Goal: Transaction & Acquisition: Purchase product/service

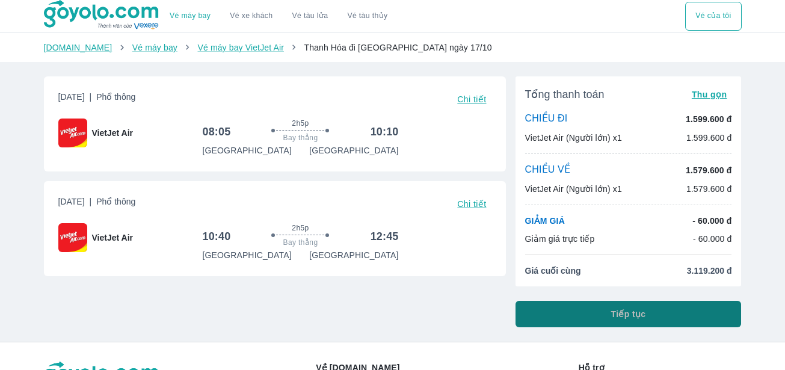
click at [615, 319] on span "Tiếp tục" at bounding box center [628, 314] width 35 height 12
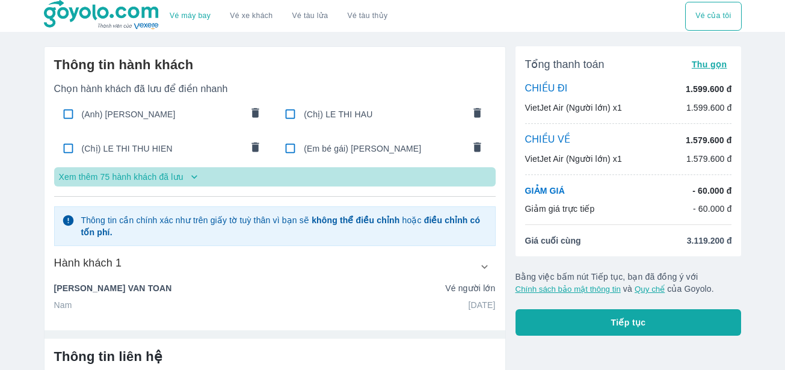
click at [196, 178] on icon "button" at bounding box center [194, 177] width 12 height 12
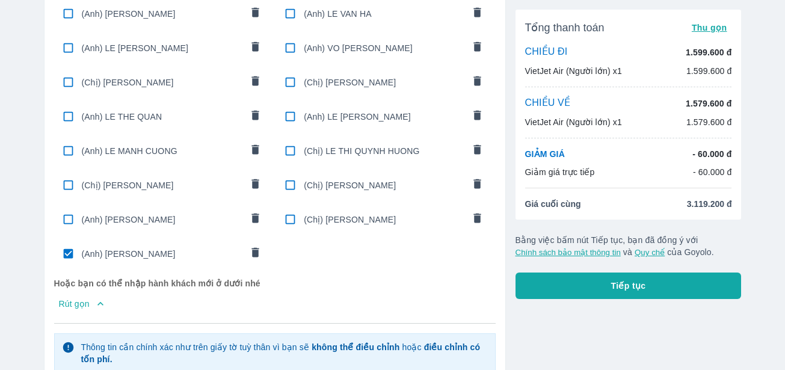
scroll to position [1456, 0]
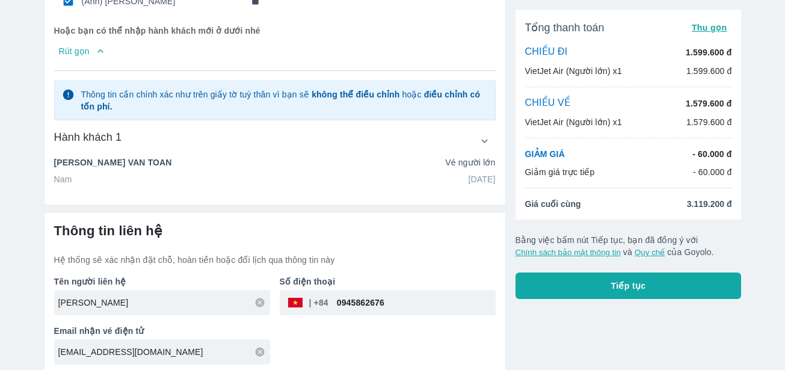
drag, startPoint x: 171, startPoint y: 289, endPoint x: 40, endPoint y: 301, distance: 131.7
type input "LE KIM CUONG"
click at [344, 150] on div "Hành khách 1 Họ (không dấu) NGUYEN Tên đệm và tên (không dấu) VAN TOAN Ngày sin…" at bounding box center [275, 157] width 442 height 55
click at [484, 139] on icon "button" at bounding box center [484, 141] width 13 height 13
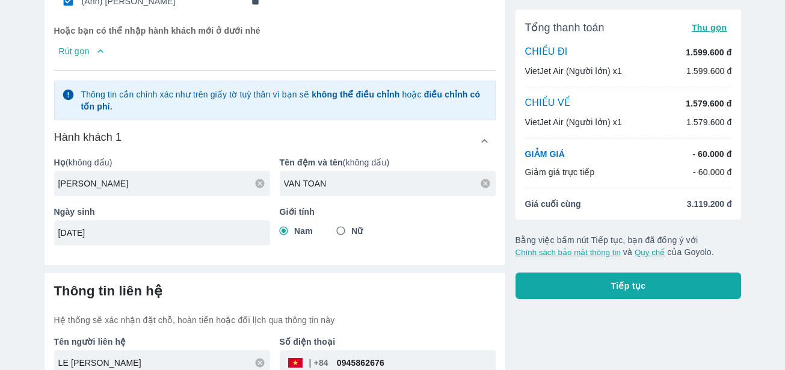
click at [261, 180] on icon at bounding box center [260, 183] width 9 height 9
type input "NGUYEN"
drag, startPoint x: 331, startPoint y: 182, endPoint x: 266, endPoint y: 182, distance: 65.6
click at [266, 182] on div "Họ (không dấu) NGUYEN Tên đệm và tên (không dấu) VAN TOAN Ngày sinh 05/05/1965 …" at bounding box center [270, 196] width 451 height 99
type input "CHI LONG"
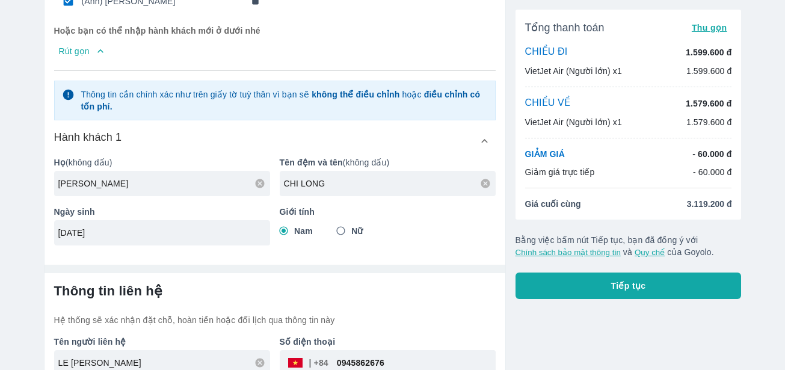
click at [220, 284] on h6 "Thông tin liên hệ" at bounding box center [275, 291] width 442 height 17
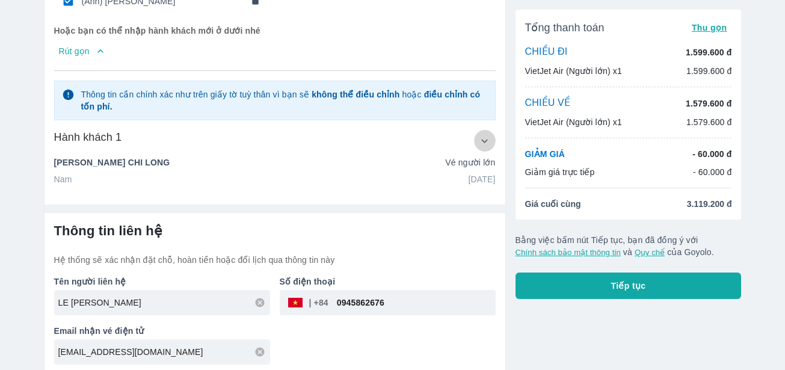
click at [483, 139] on icon "button" at bounding box center [484, 141] width 13 height 13
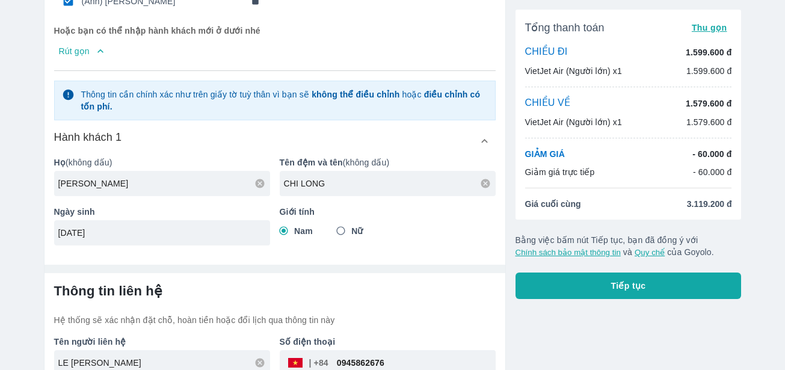
drag, startPoint x: 129, startPoint y: 230, endPoint x: 26, endPoint y: 230, distance: 102.3
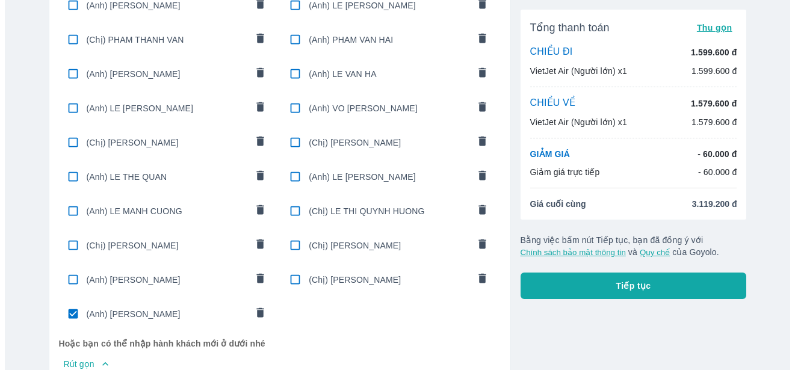
scroll to position [1516, 0]
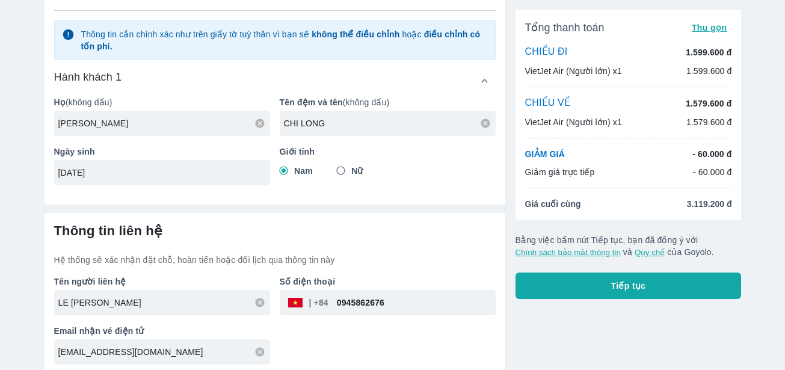
type input "09/08/1986"
click at [617, 290] on span "Tiếp tục" at bounding box center [628, 286] width 35 height 12
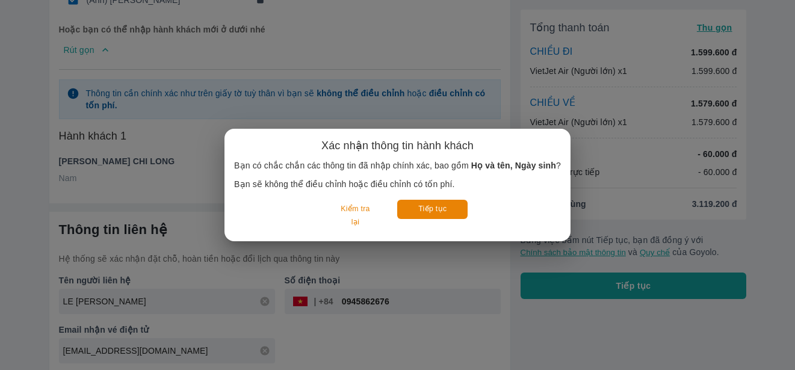
scroll to position [1456, 0]
click at [436, 212] on button "Tiếp tục" at bounding box center [432, 209] width 70 height 19
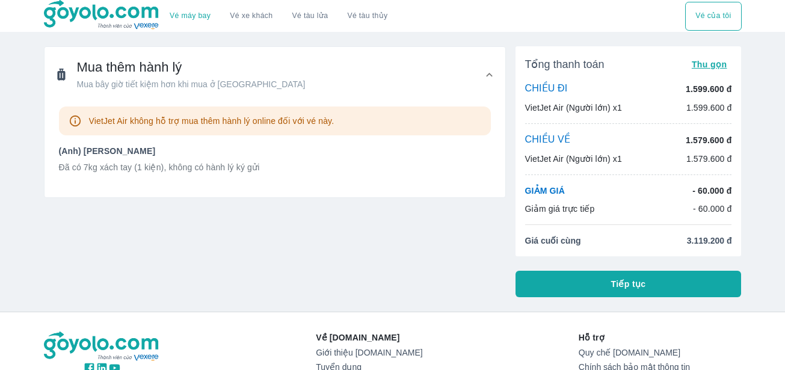
scroll to position [120, 0]
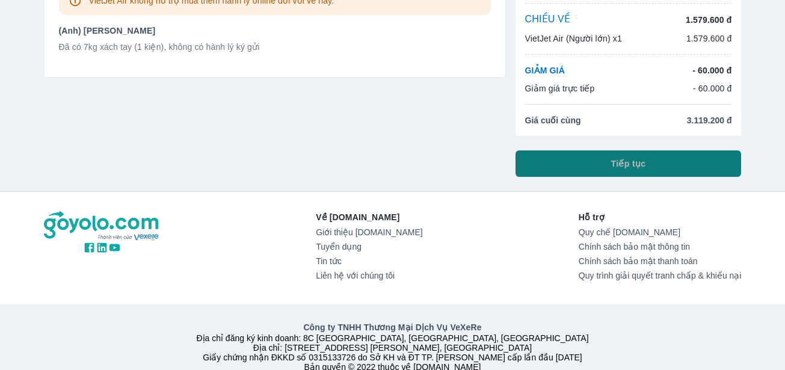
click at [613, 170] on button "Tiếp tục" at bounding box center [629, 163] width 226 height 26
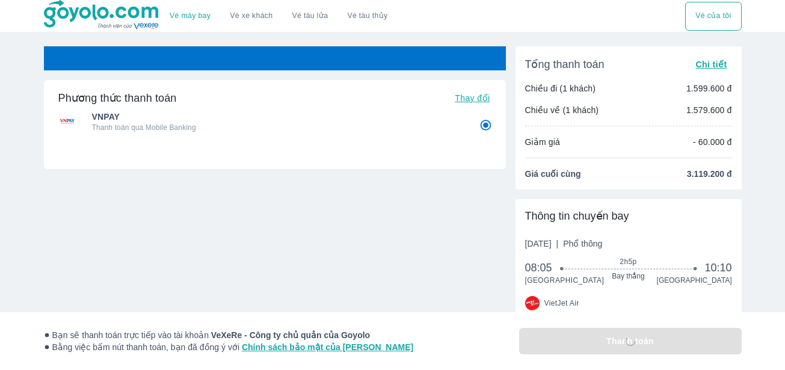
radio input "false"
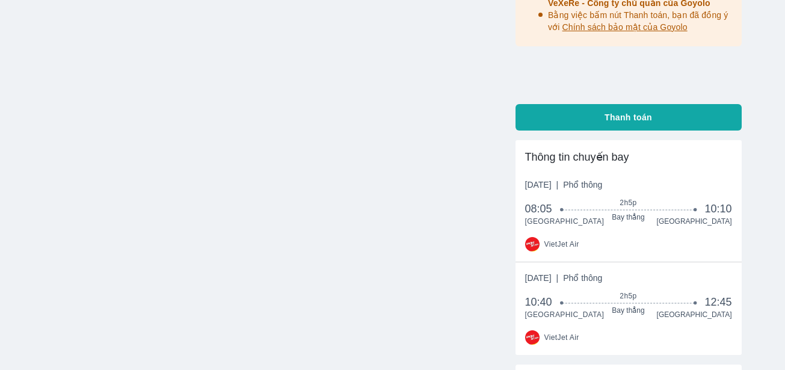
scroll to position [362, 0]
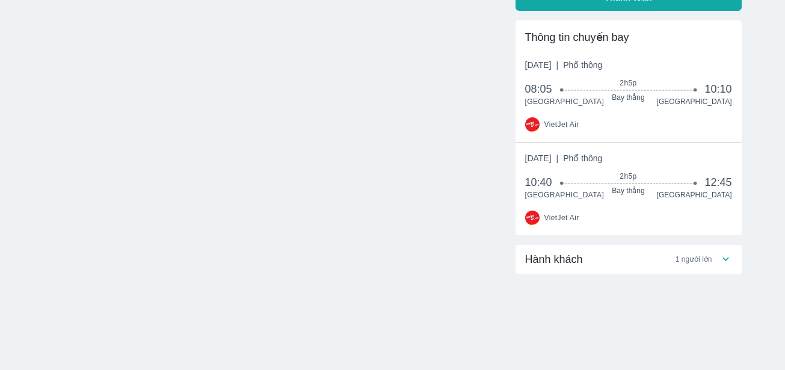
click at [727, 256] on icon at bounding box center [726, 259] width 13 height 13
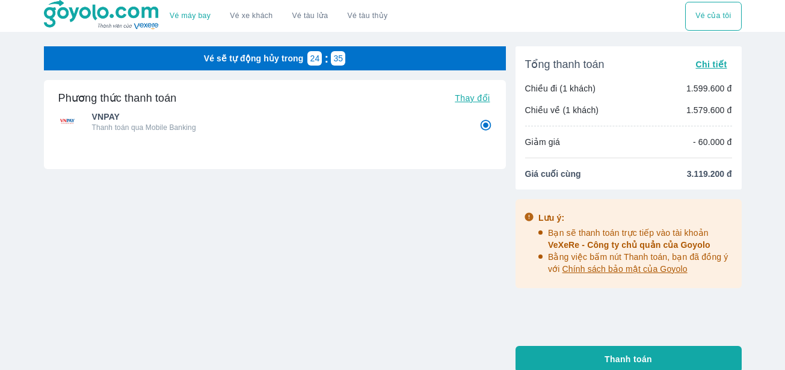
scroll to position [180, 0]
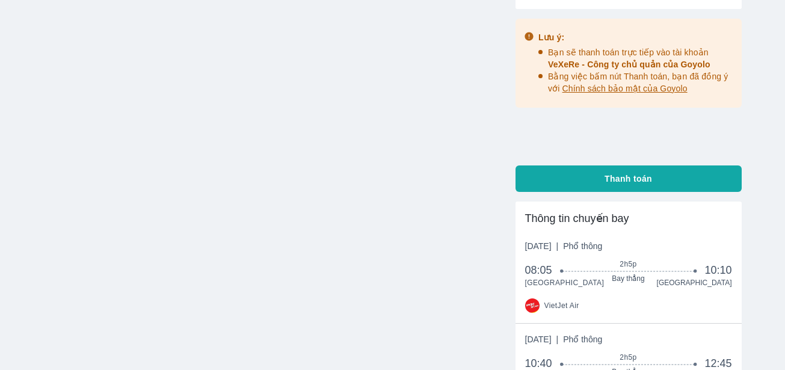
click at [612, 181] on span "Thanh toán" at bounding box center [629, 179] width 48 height 12
radio input "false"
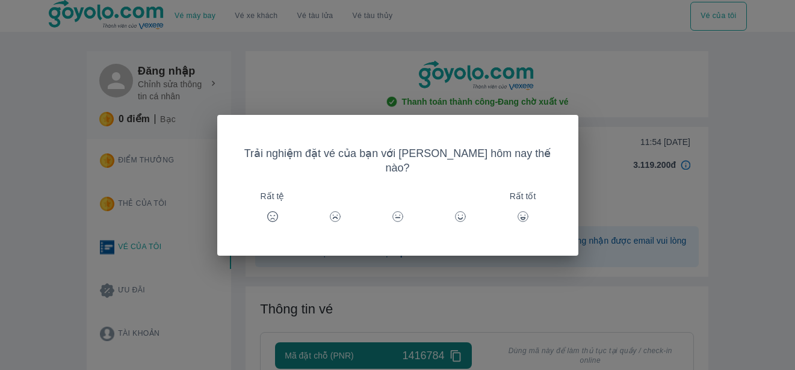
click at [517, 211] on icon at bounding box center [523, 217] width 12 height 12
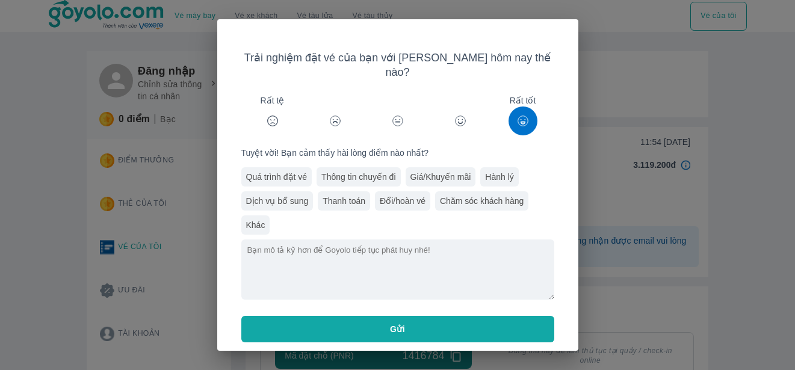
click at [390, 323] on span "Gửi" at bounding box center [397, 329] width 15 height 12
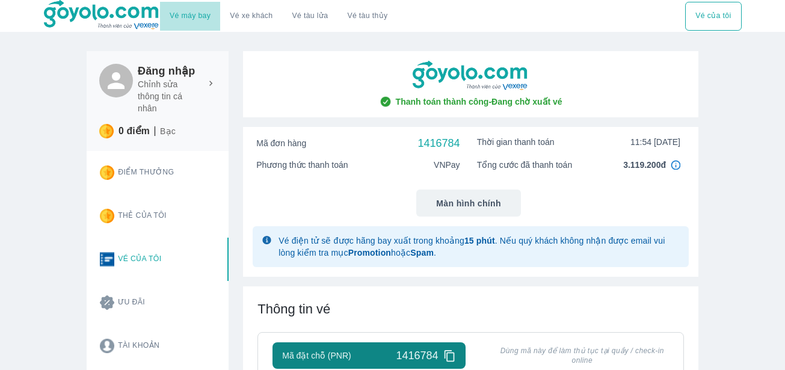
click at [191, 15] on link "Vé máy bay" at bounding box center [190, 15] width 41 height 9
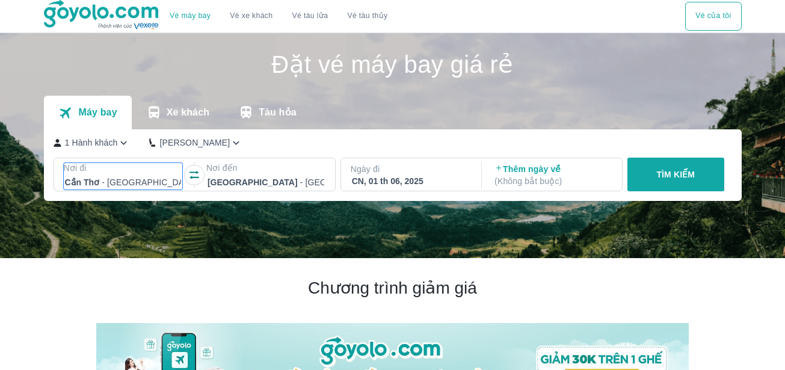
click at [167, 179] on div at bounding box center [123, 182] width 117 height 14
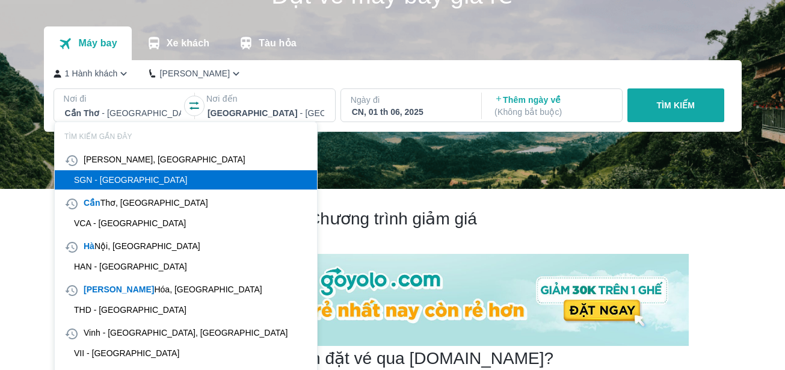
click at [146, 181] on div "SGN - Sân bay Tân Sơn Nhất" at bounding box center [131, 180] width 114 height 10
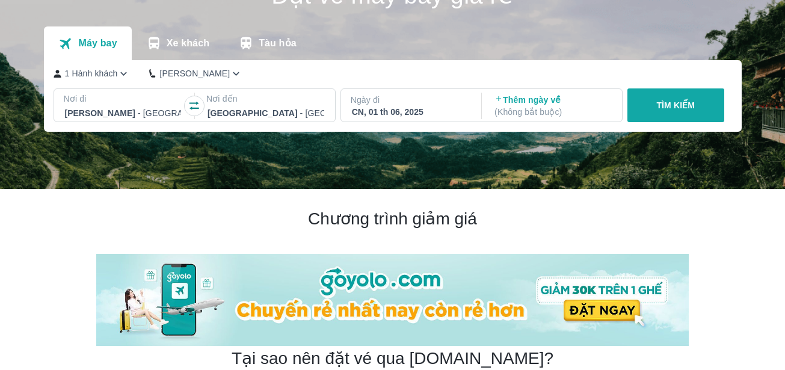
click at [387, 112] on div "CN, 01 th 06, 2025" at bounding box center [410, 112] width 117 height 12
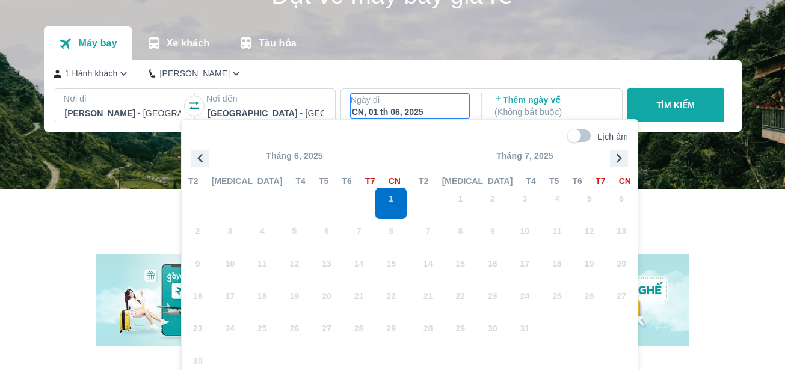
click at [619, 156] on icon "button" at bounding box center [619, 158] width 5 height 9
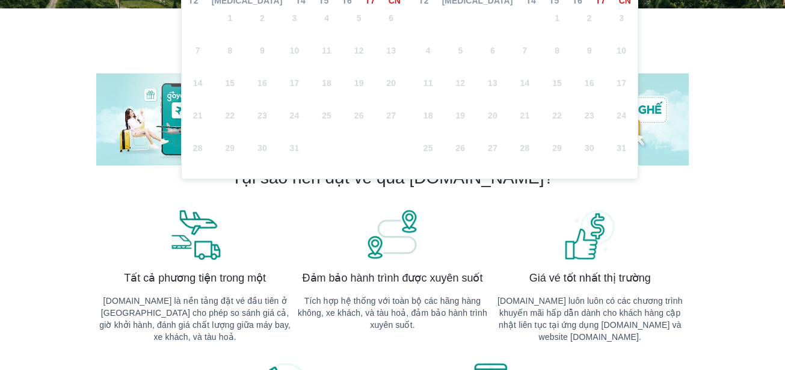
scroll to position [0, 0]
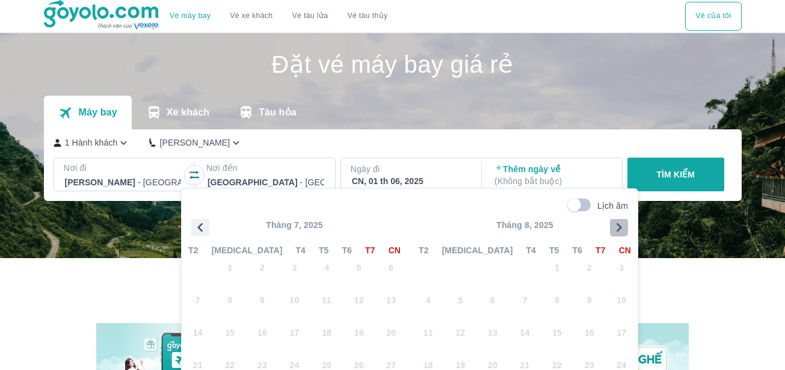
click at [617, 226] on icon "button" at bounding box center [619, 227] width 18 height 18
click at [462, 336] on span "14" at bounding box center [460, 333] width 10 height 12
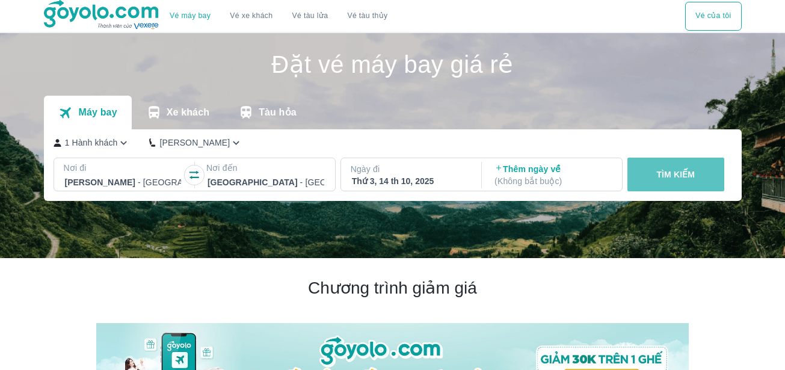
click at [660, 180] on p "TÌM KIẾM" at bounding box center [675, 174] width 39 height 12
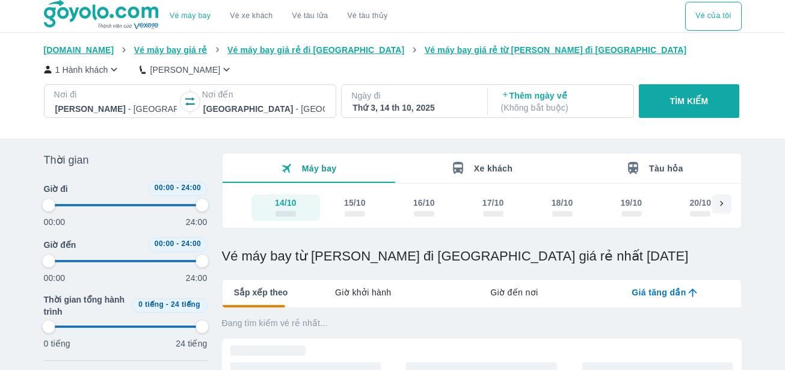
type input "97.9166666666667"
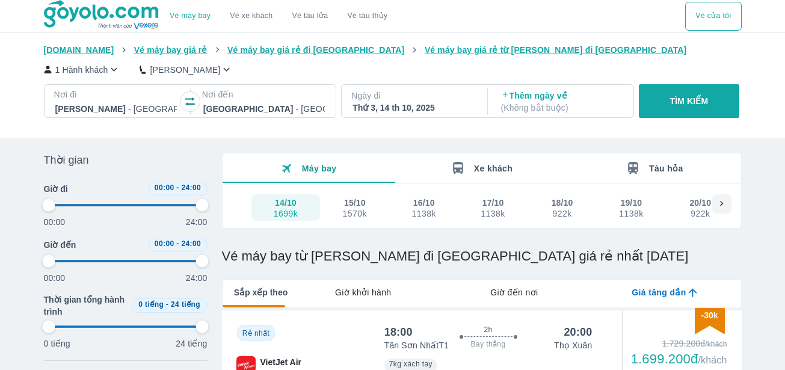
scroll to position [120, 0]
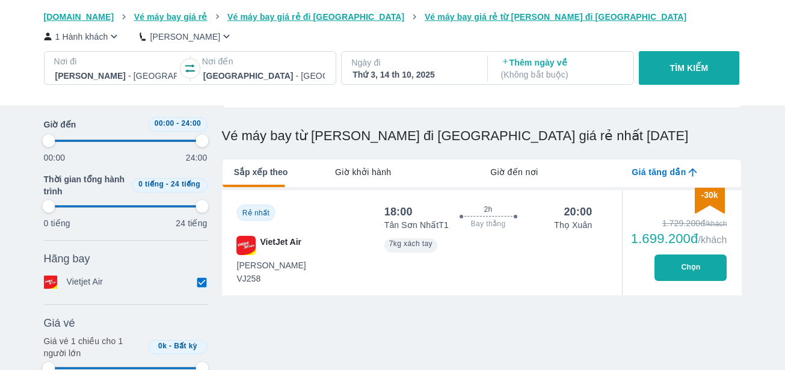
type input "97.9166666666667"
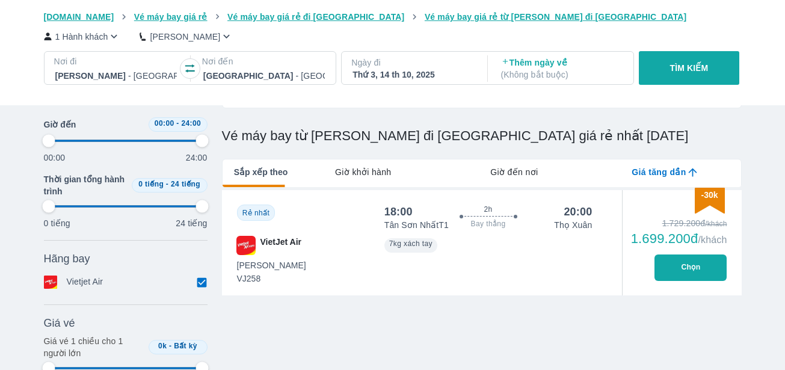
type input "97.9166666666667"
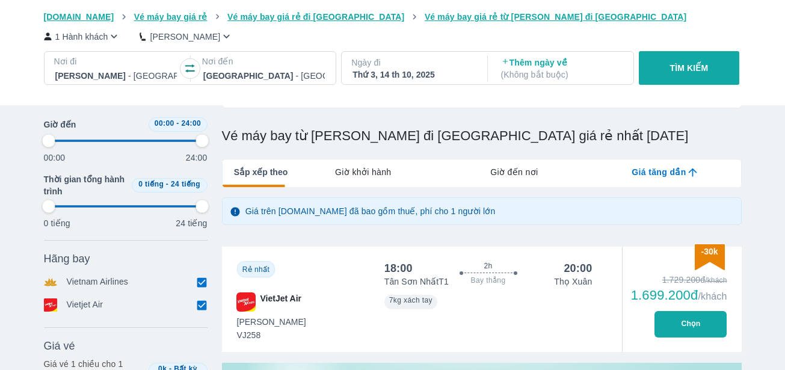
type input "97.9166666666667"
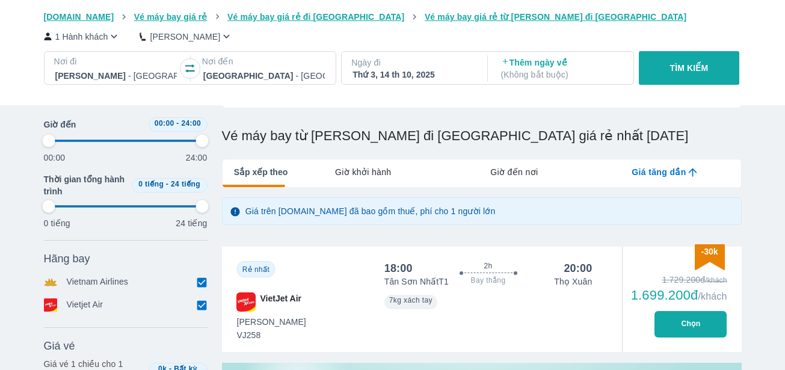
type input "97.9166666666667"
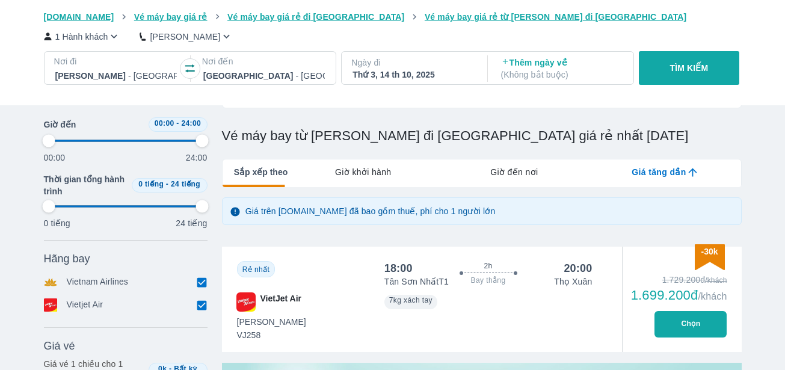
type input "97.9166666666667"
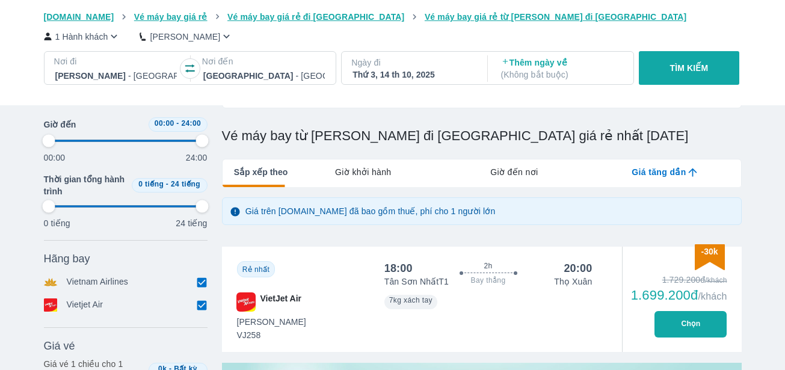
scroll to position [301, 0]
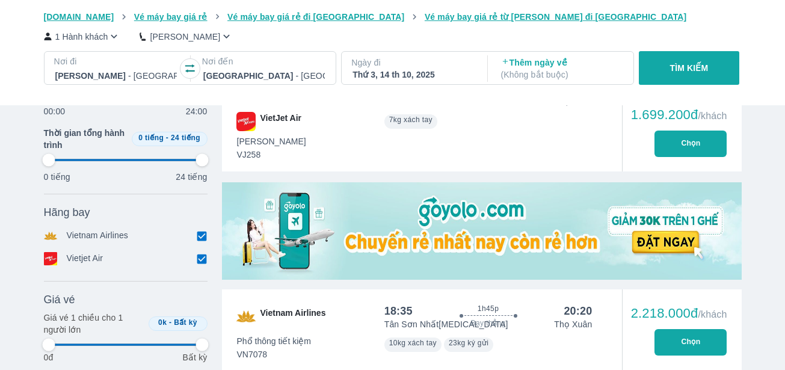
type input "97.9166666666667"
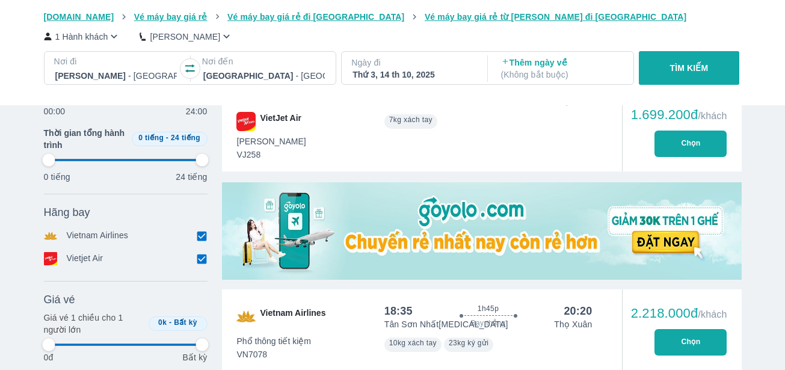
type input "97.9166666666667"
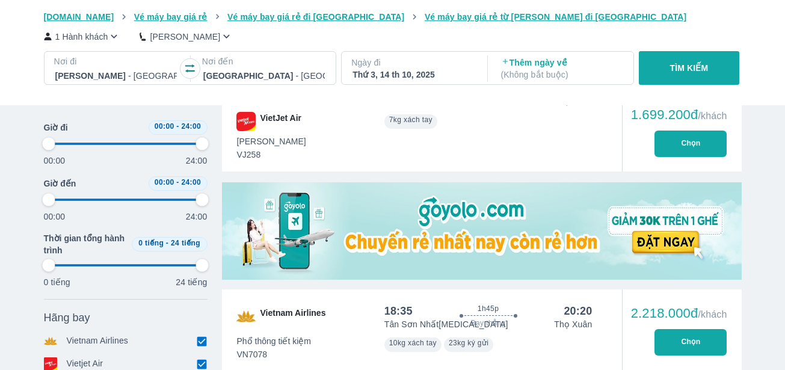
scroll to position [180, 0]
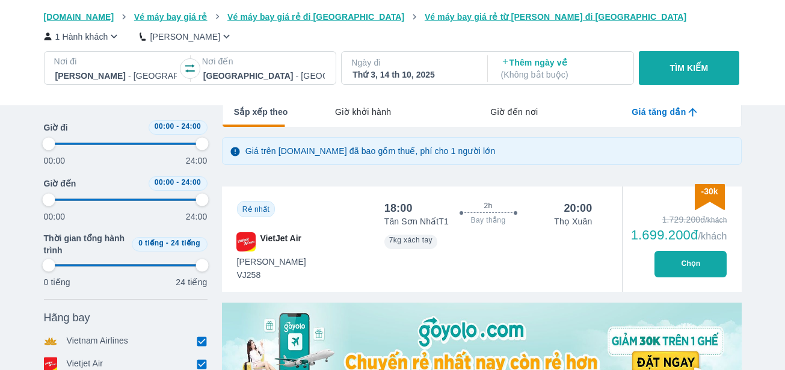
type input "97.9166666666667"
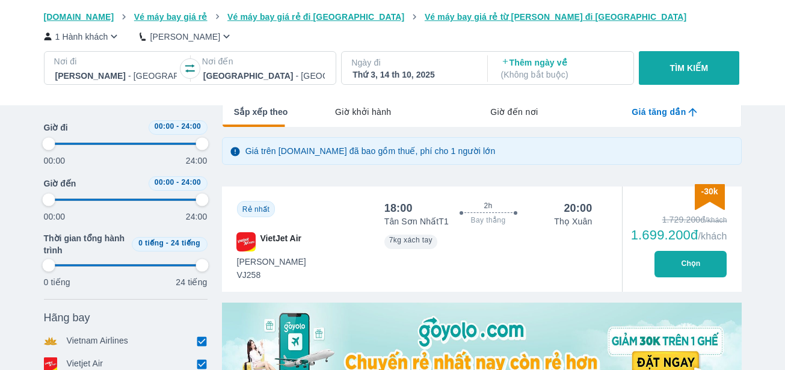
type input "97.9166666666667"
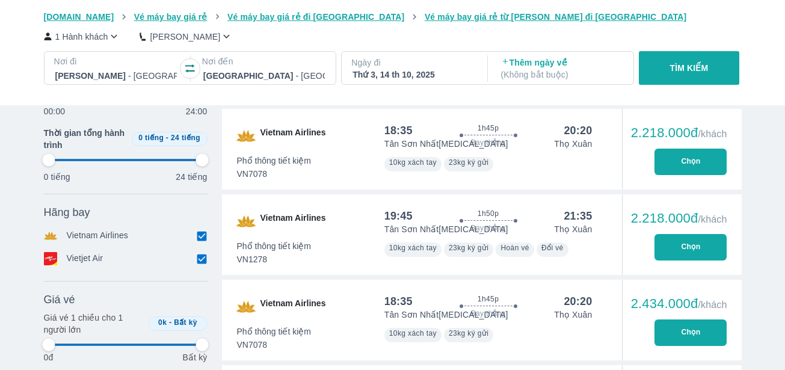
type input "97.9166666666667"
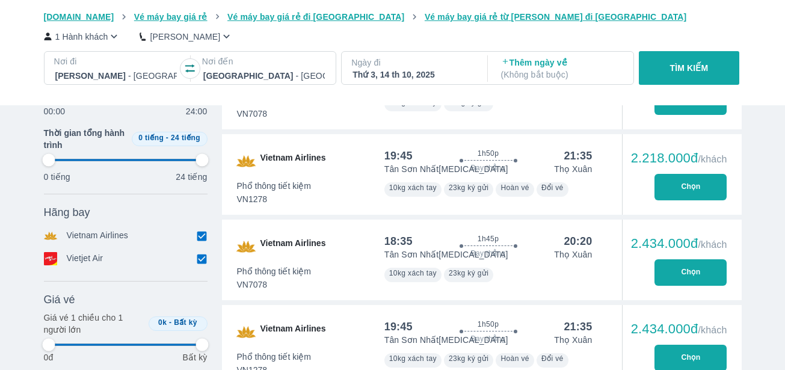
type input "97.9166666666667"
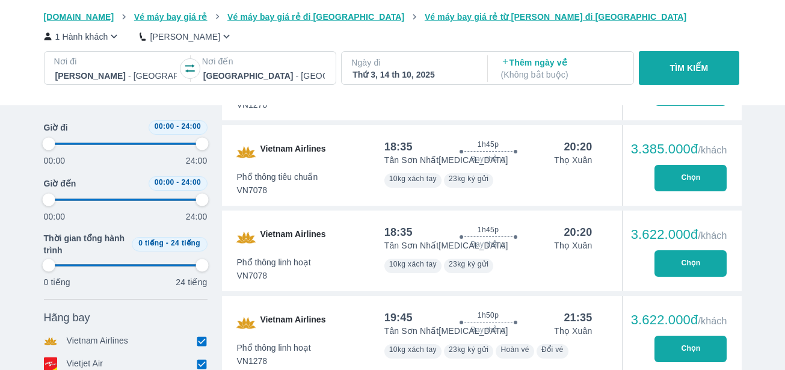
type input "97.9166666666667"
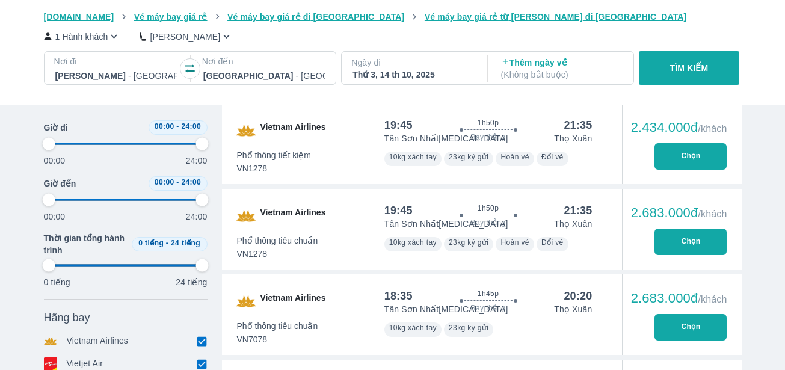
type input "97.9166666666667"
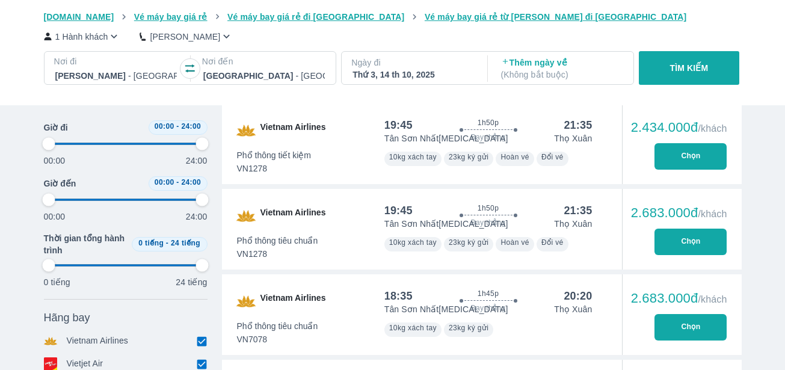
type input "97.9166666666667"
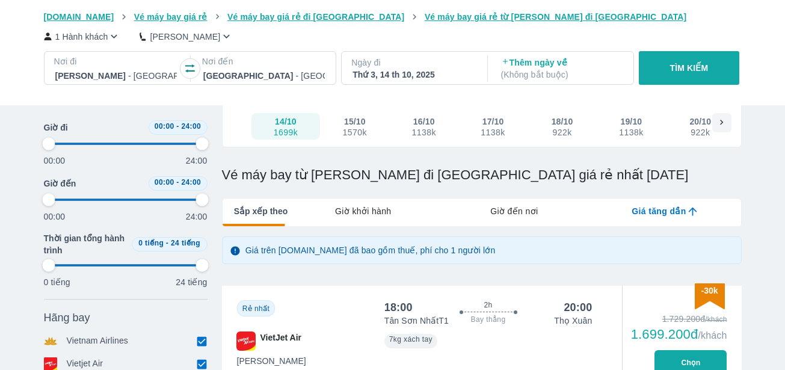
scroll to position [0, 0]
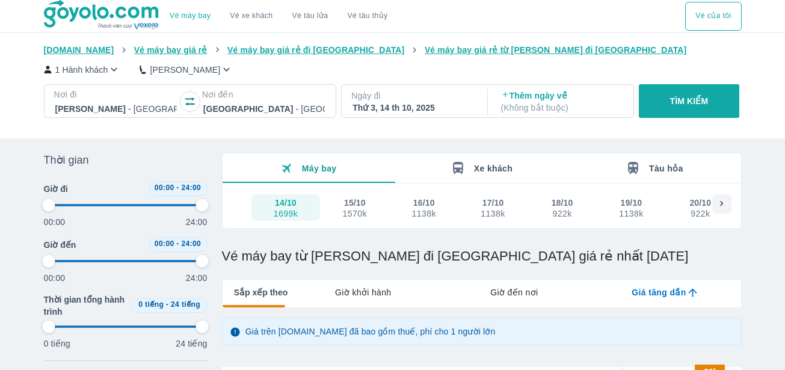
type input "97.9166666666667"
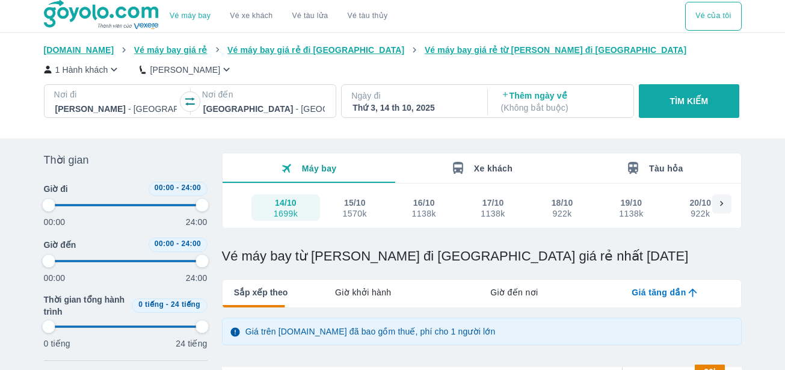
type input "97.9166666666667"
click at [117, 69] on icon "button" at bounding box center [114, 69] width 13 height 13
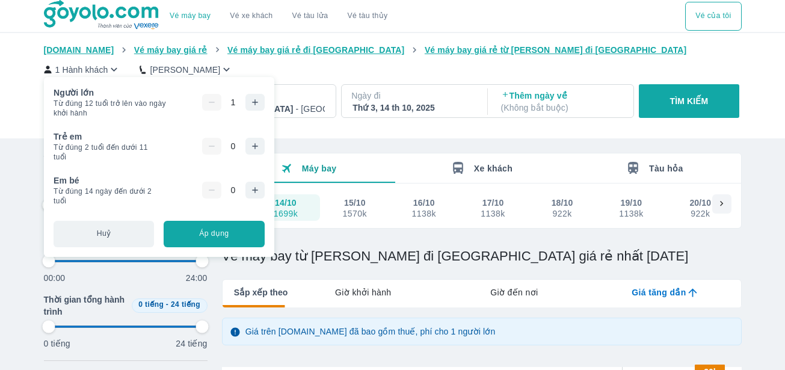
click at [251, 103] on icon "button" at bounding box center [255, 102] width 10 height 10
type input "97.9166666666667"
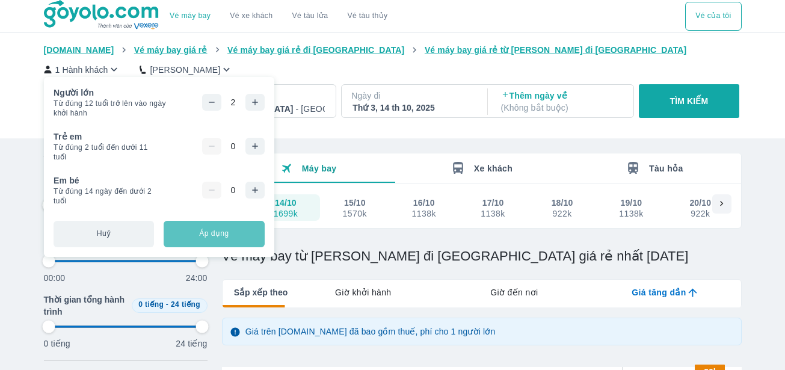
type input "97.9166666666667"
click at [203, 237] on button "Áp dụng" at bounding box center [214, 234] width 100 height 26
type input "97.9166666666667"
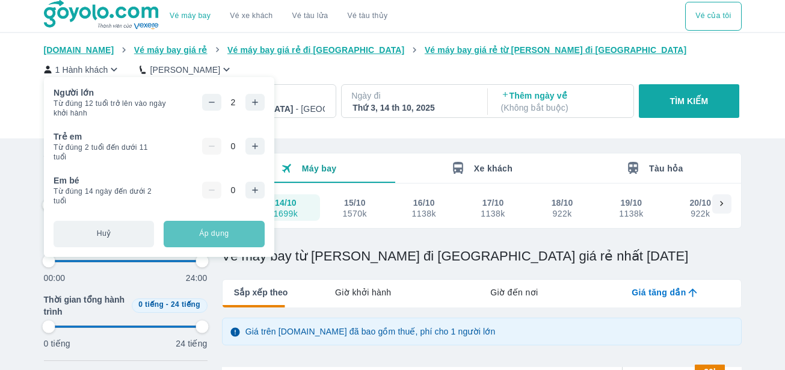
type input "97.9166666666667"
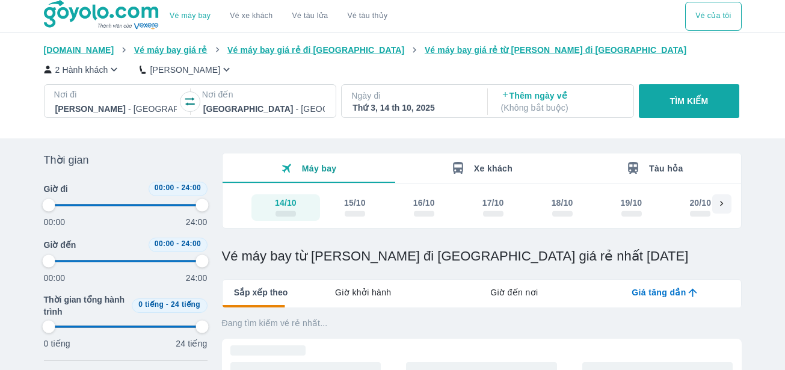
type input "97.9166666666667"
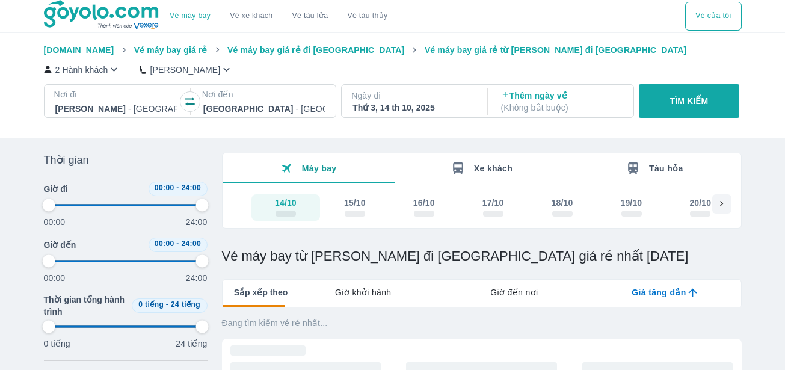
type input "97.9166666666667"
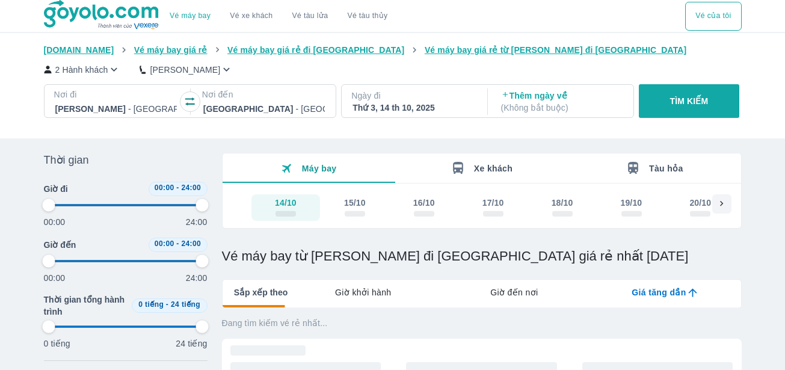
type input "97.9166666666667"
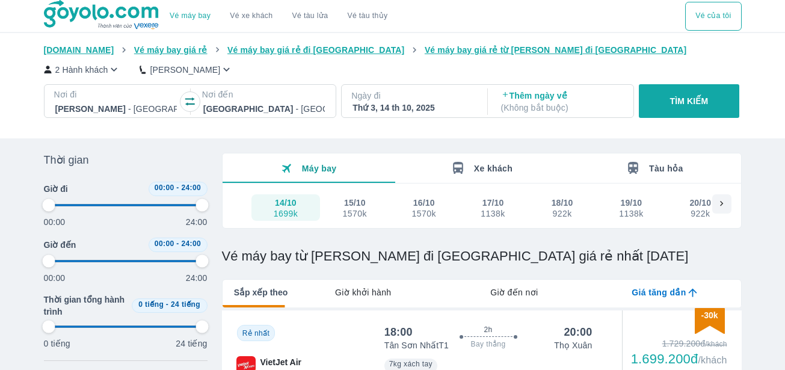
type input "97.9166666666667"
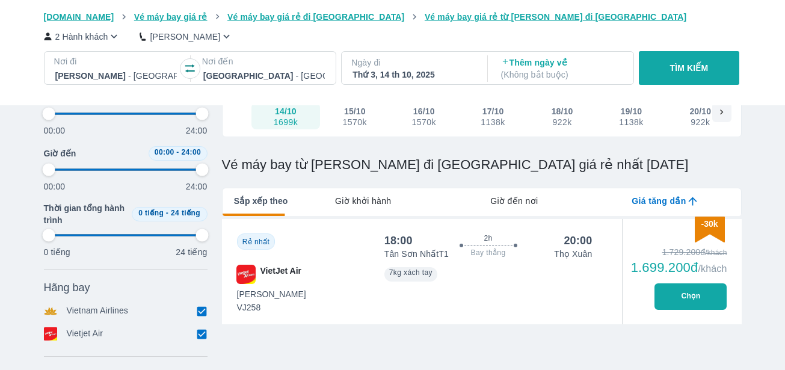
type input "97.9166666666667"
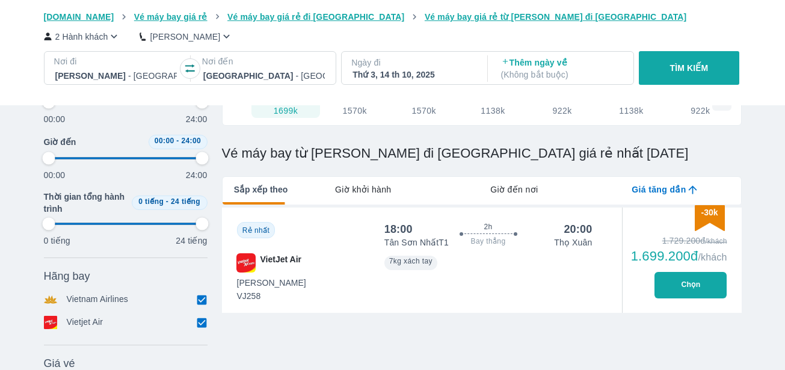
type input "97.9166666666667"
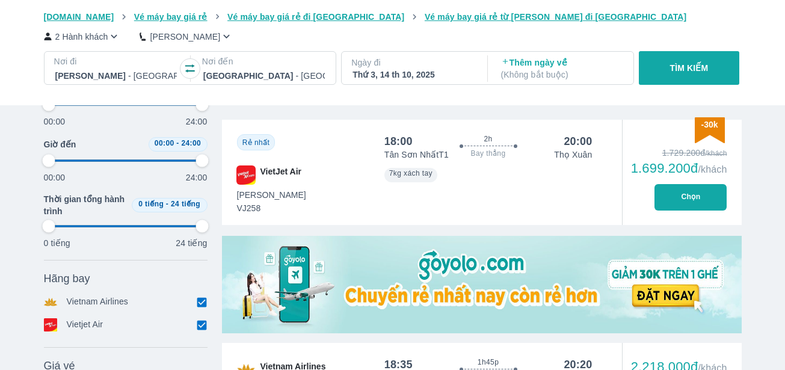
scroll to position [240, 0]
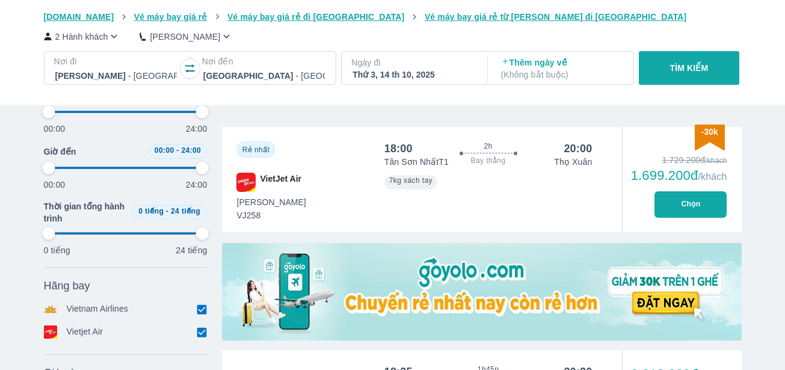
type input "97.9166666666667"
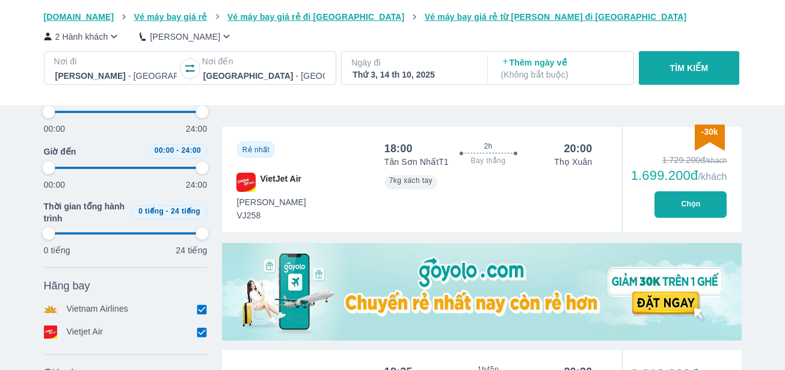
type input "97.9166666666667"
click at [683, 202] on button "Chọn" at bounding box center [691, 204] width 72 height 26
type input "97.9166666666667"
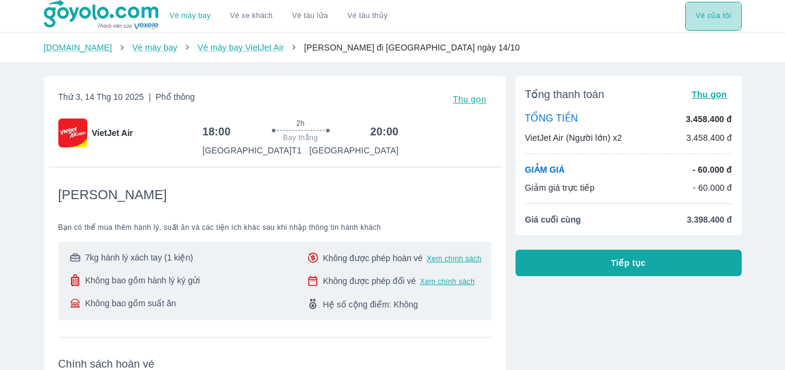
click at [707, 22] on button "Vé của tôi" at bounding box center [713, 16] width 56 height 29
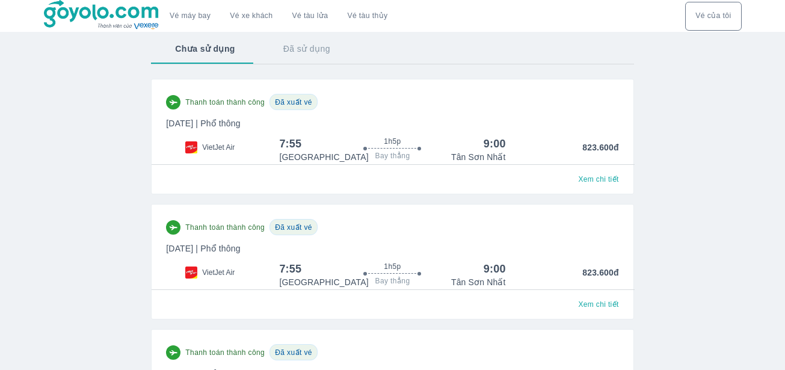
click at [193, 16] on link "Vé máy bay" at bounding box center [190, 15] width 41 height 9
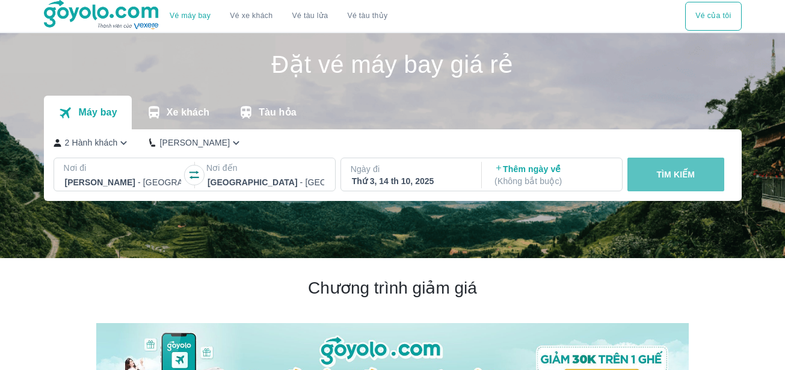
click at [670, 177] on p "TÌM KIẾM" at bounding box center [675, 174] width 39 height 12
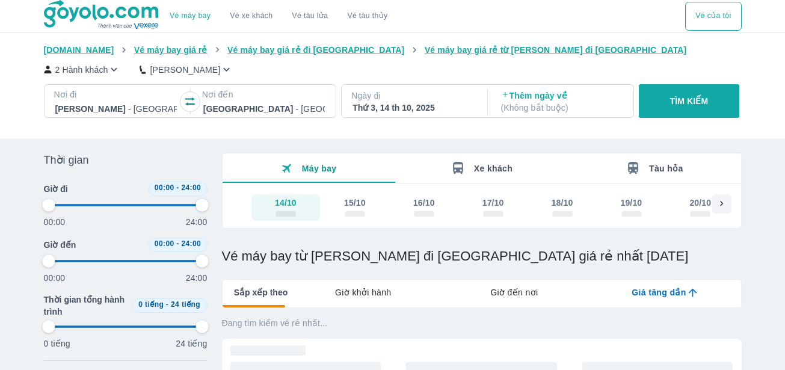
type input "97.9166666666667"
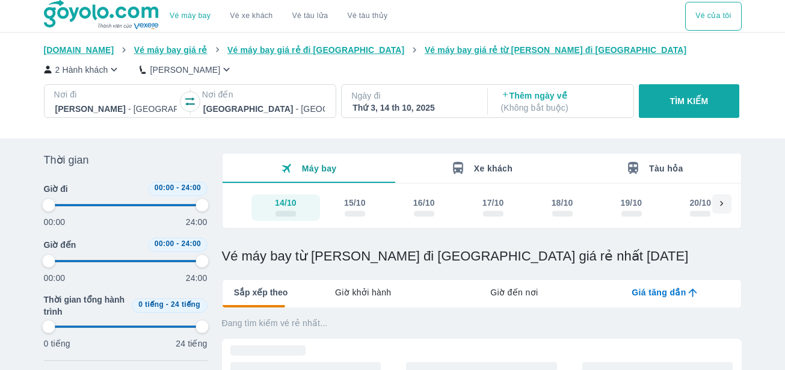
type input "97.9166666666667"
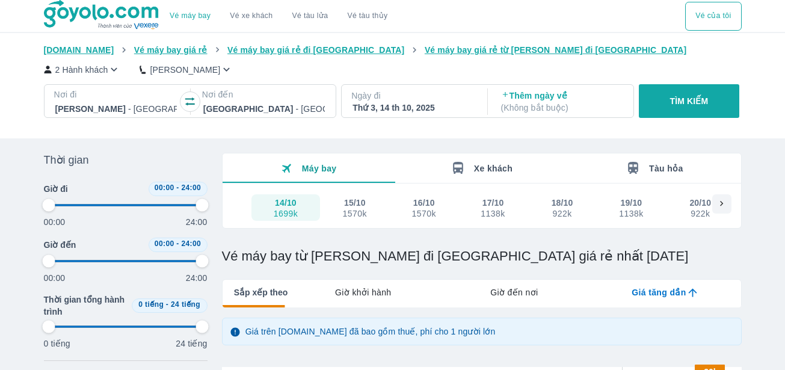
type input "97.9166666666667"
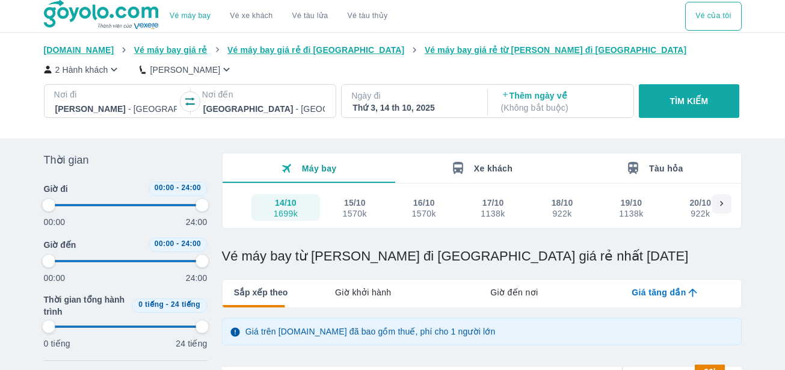
type input "97.9166666666667"
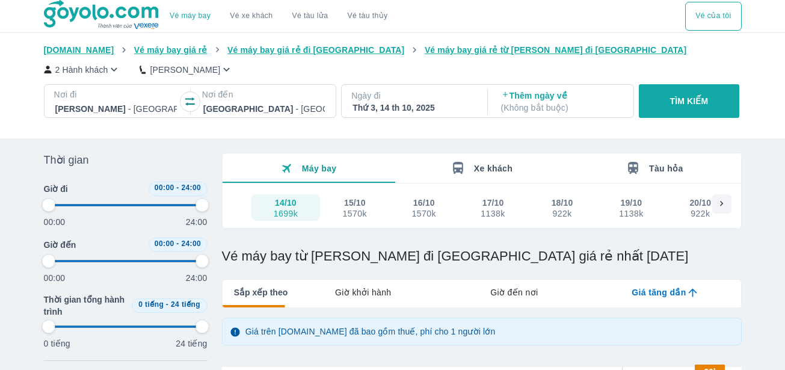
type input "97.9166666666667"
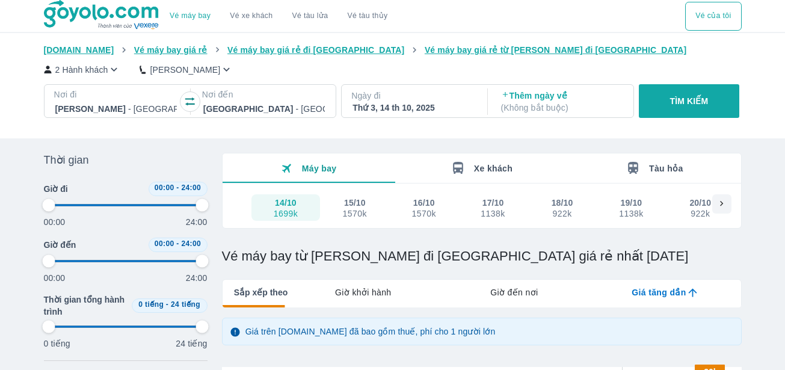
scroll to position [182, 0]
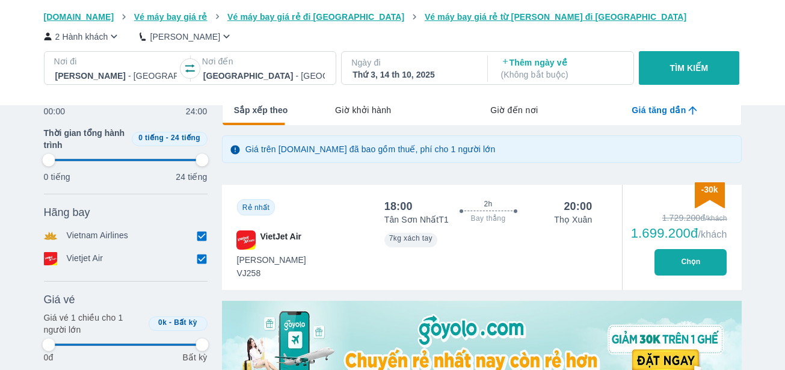
type input "97.9166666666667"
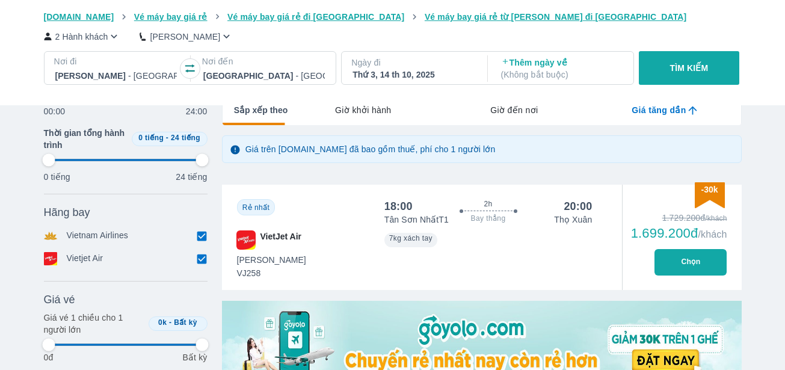
type input "97.9166666666667"
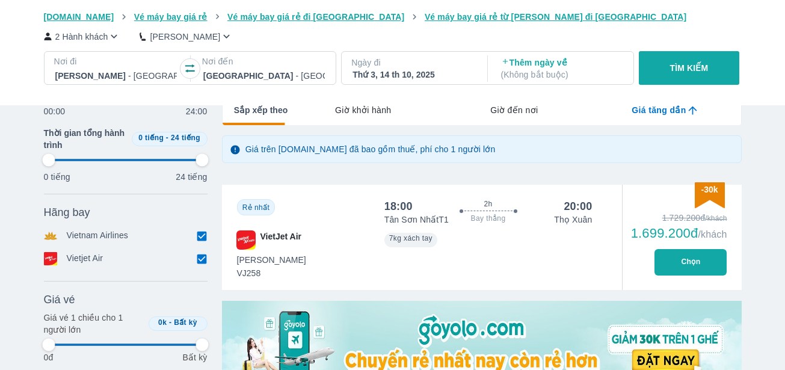
type input "97.9166666666667"
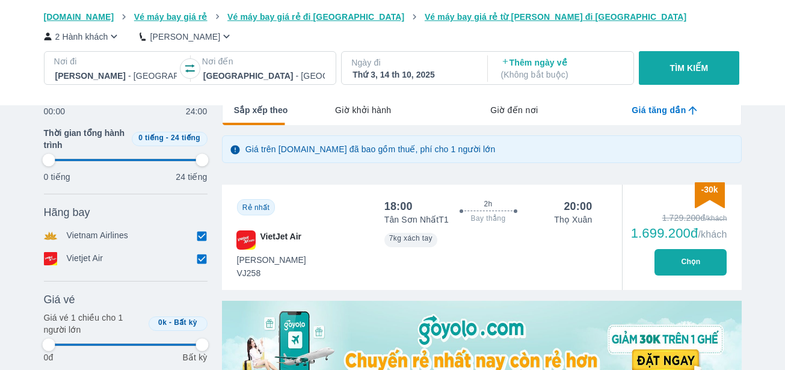
type input "97.9166666666667"
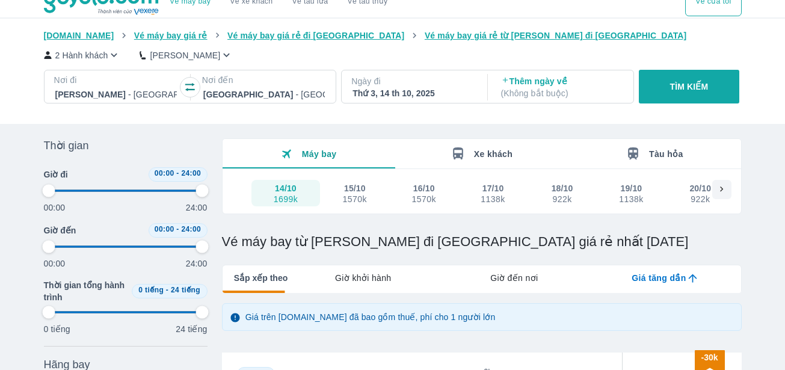
scroll to position [0, 0]
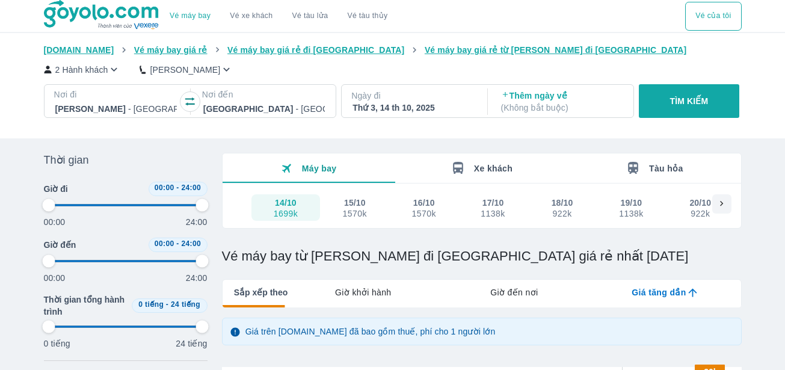
type input "97.9166666666667"
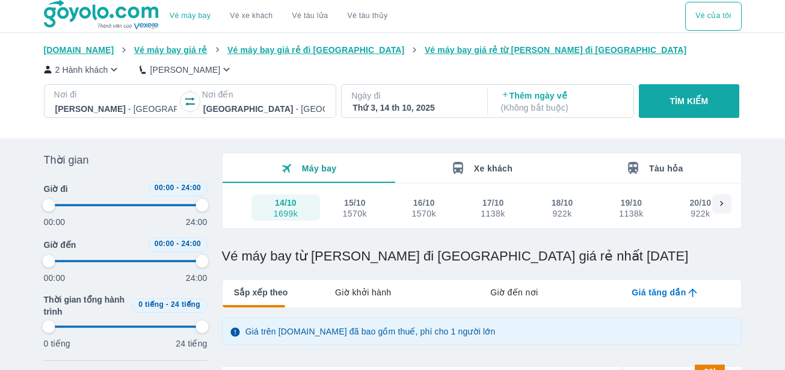
type input "97.9166666666667"
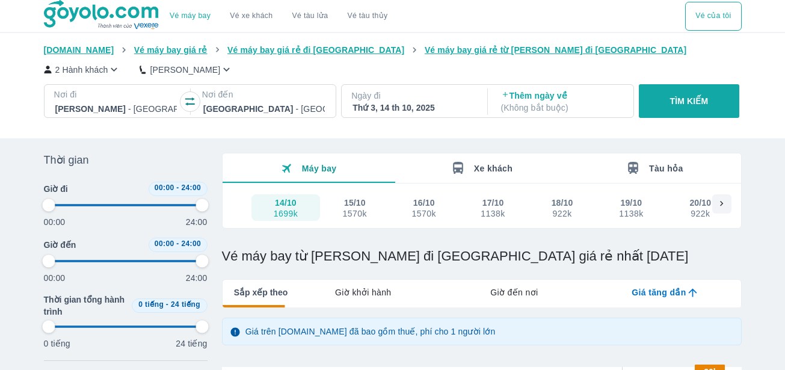
type input "97.9166666666667"
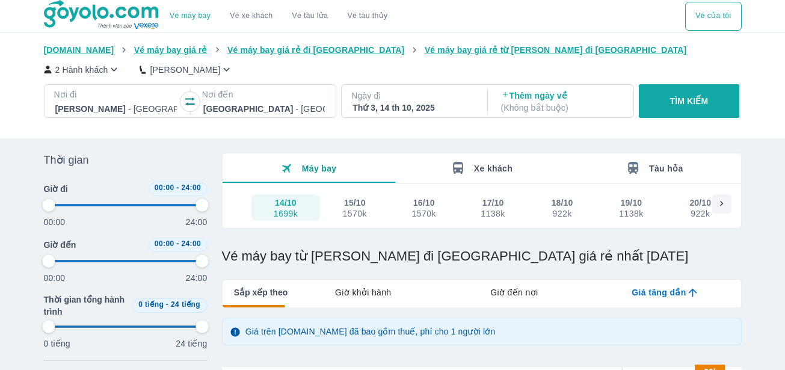
type input "97.9166666666667"
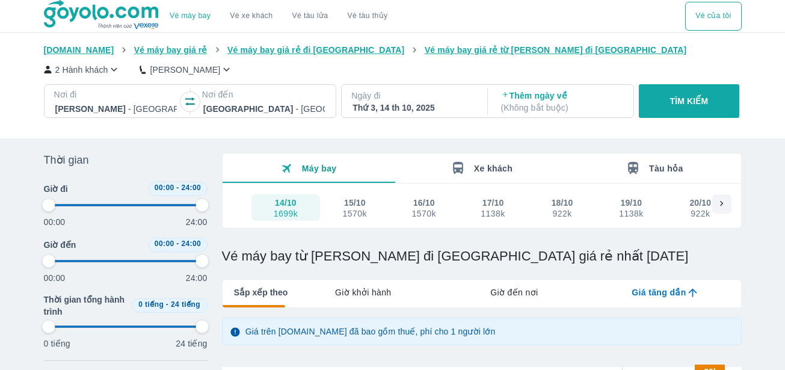
type input "97.9166666666667"
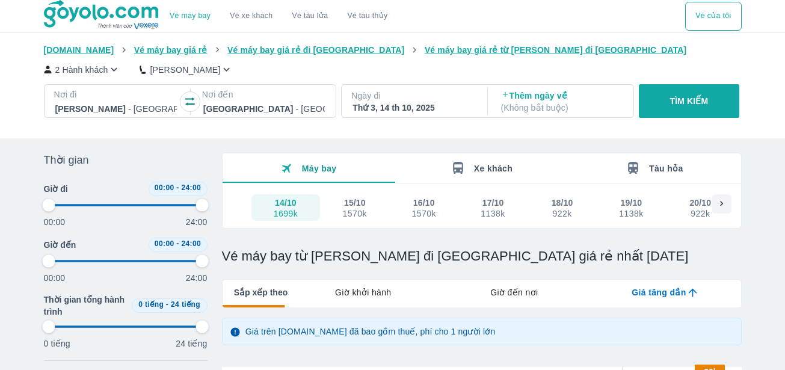
type input "97.9166666666667"
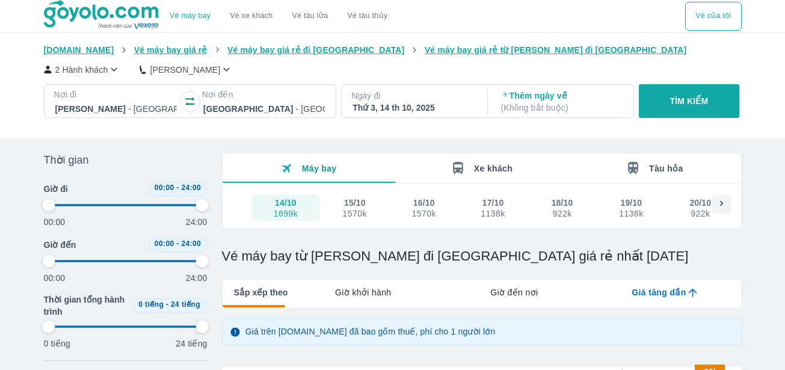
type input "97.9166666666667"
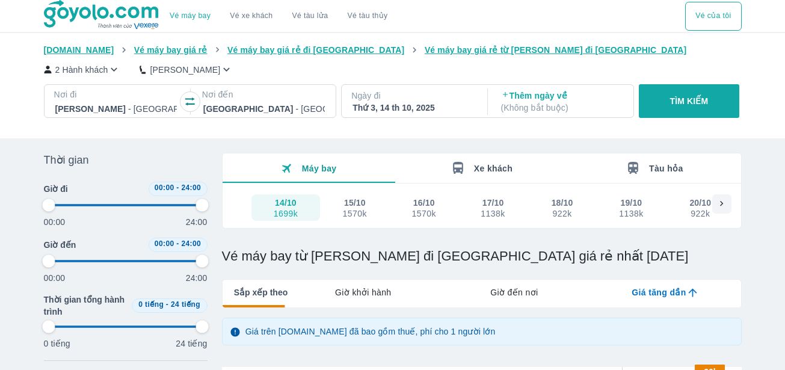
type input "97.9166666666667"
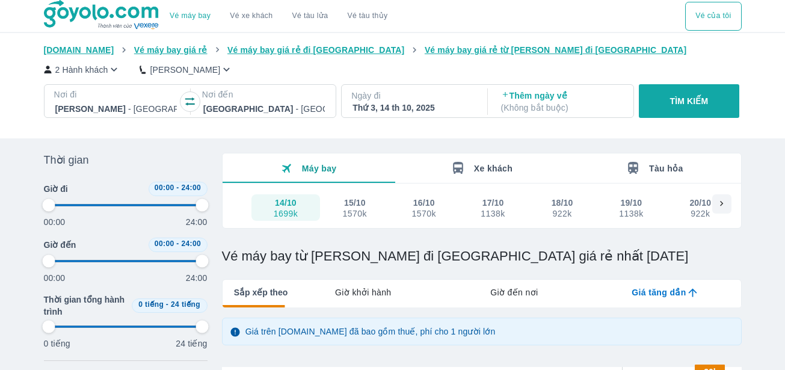
type input "97.9166666666667"
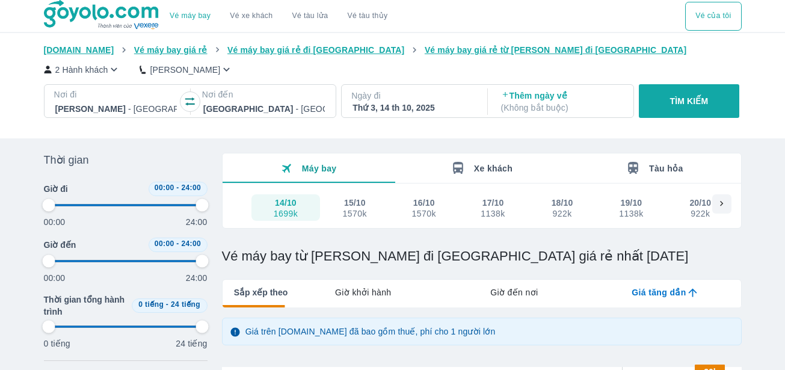
type input "97.9166666666667"
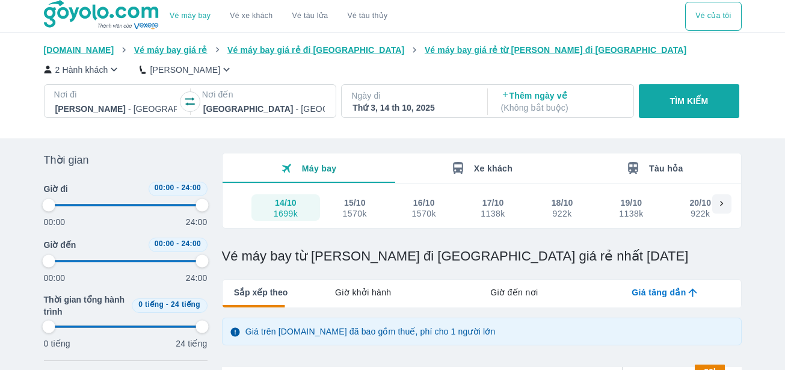
type input "97.9166666666667"
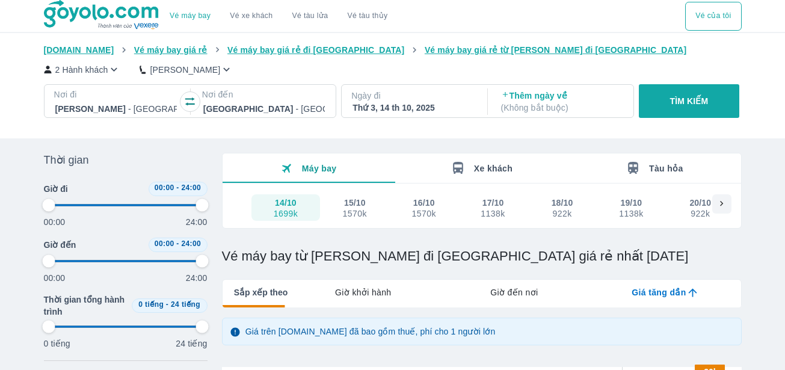
type input "97.9166666666667"
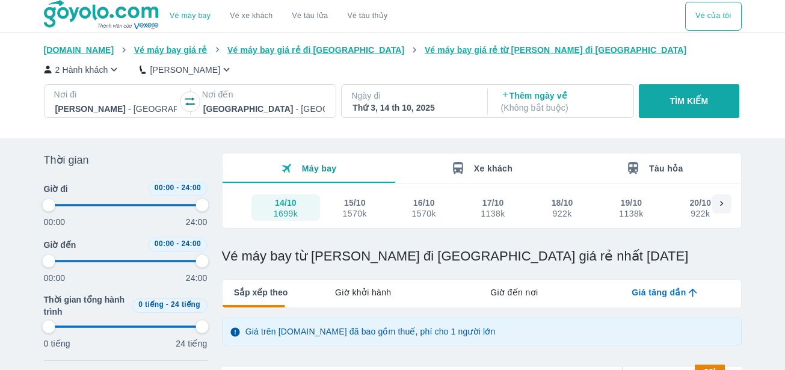
type input "97.9166666666667"
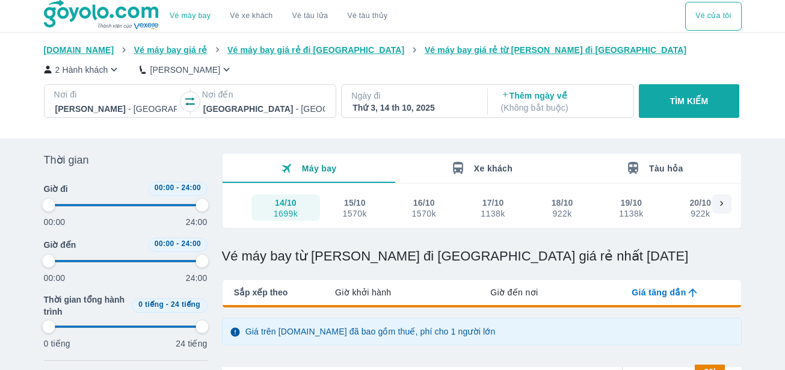
type input "97.9166666666667"
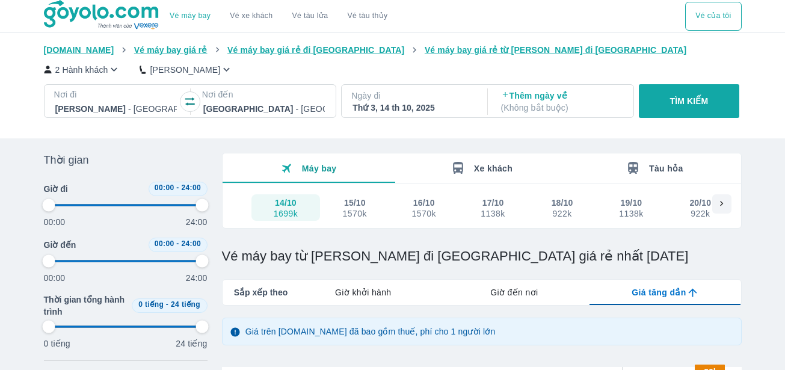
type input "97.9166666666667"
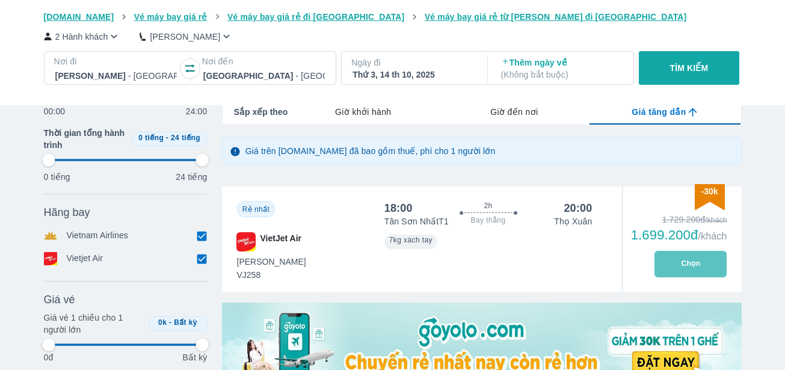
click at [688, 265] on button "Chọn" at bounding box center [691, 264] width 72 height 26
type input "97.9166666666667"
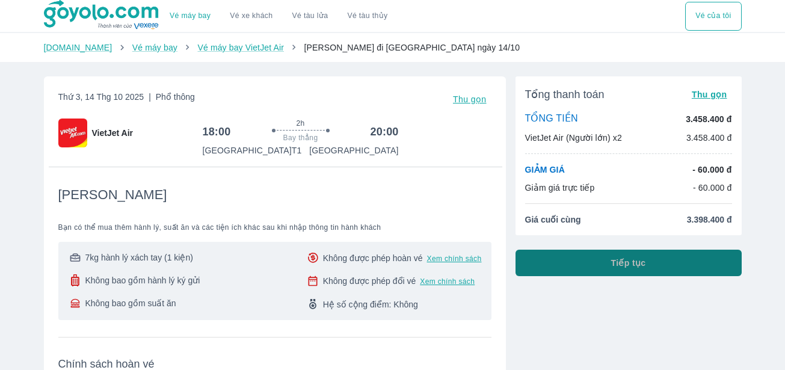
click at [633, 267] on span "Tiếp tục" at bounding box center [628, 263] width 35 height 12
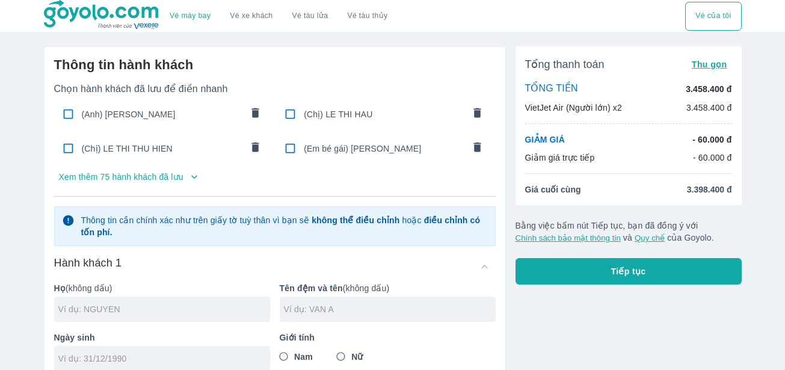
scroll to position [180, 0]
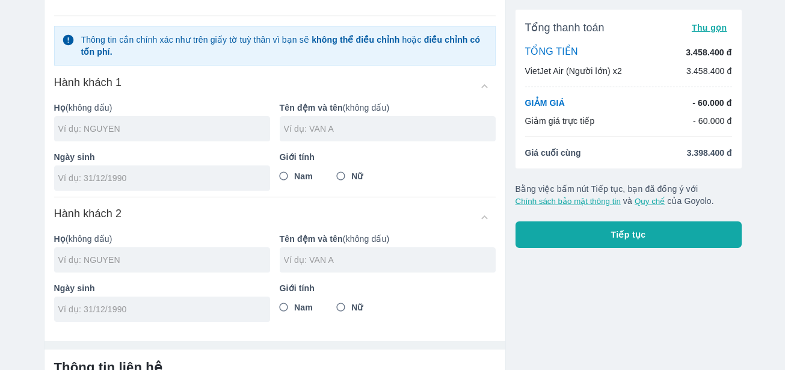
click at [338, 176] on input "Nữ" at bounding box center [341, 176] width 22 height 22
radio input "true"
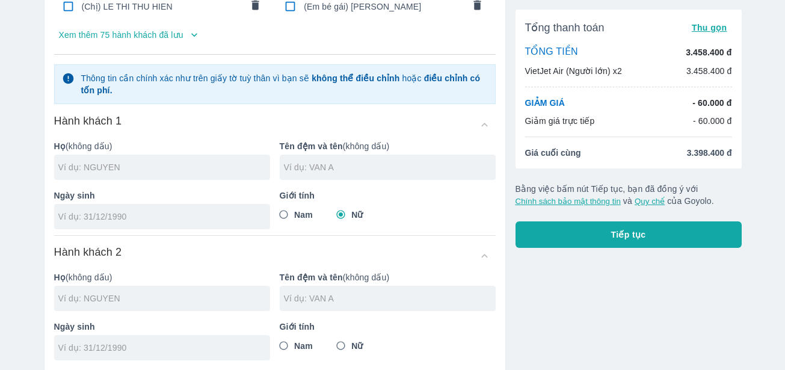
scroll to position [262, 0]
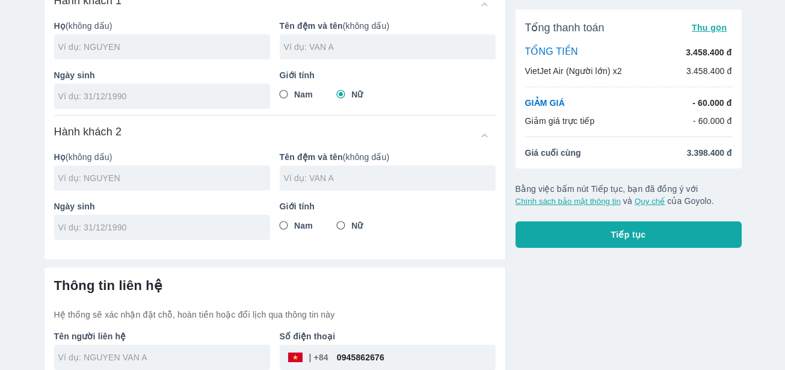
click at [342, 226] on input "Nữ" at bounding box center [341, 226] width 22 height 22
radio input "true"
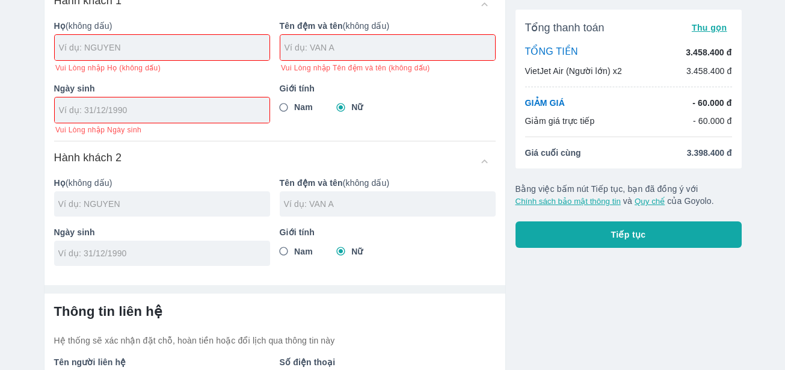
scroll to position [142, 0]
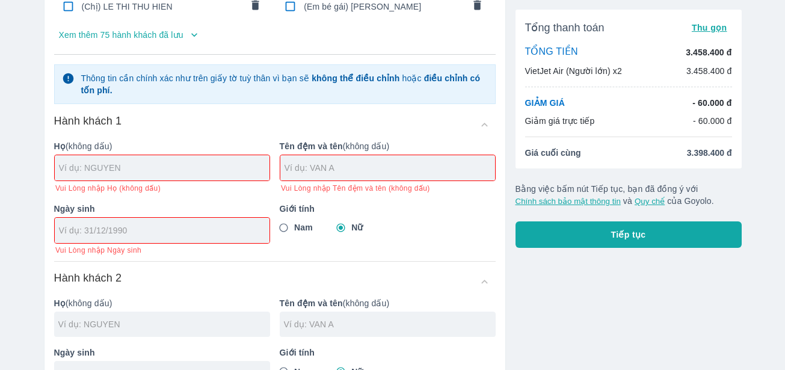
click at [133, 172] on input "text" at bounding box center [164, 168] width 211 height 12
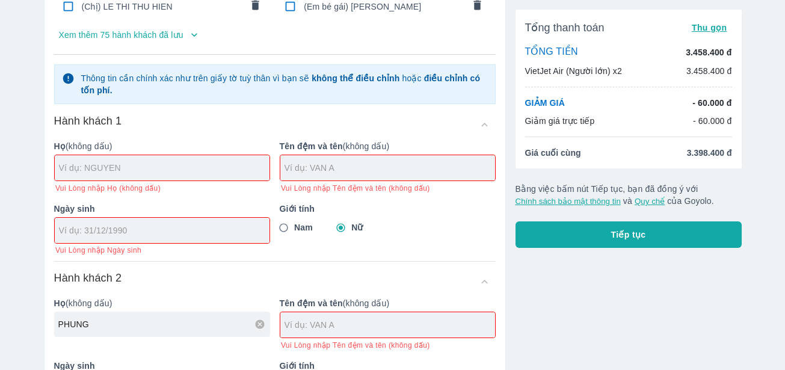
type input "PHUNG"
click at [133, 171] on input "text" at bounding box center [164, 168] width 211 height 12
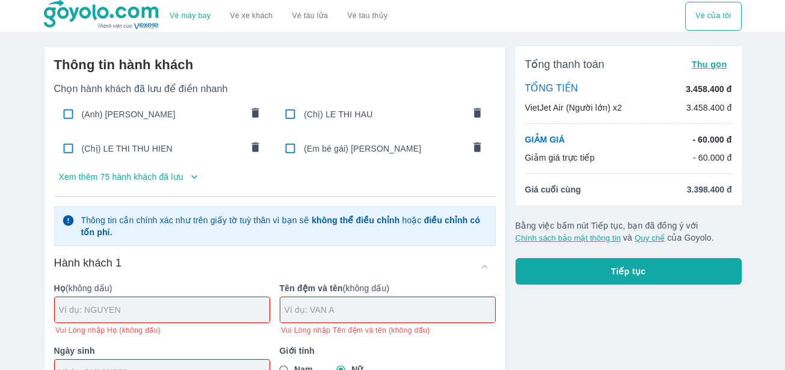
scroll to position [284, 0]
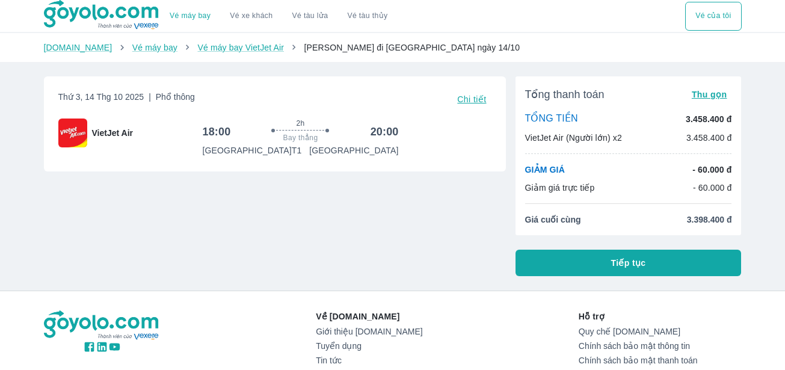
scroll to position [144, 0]
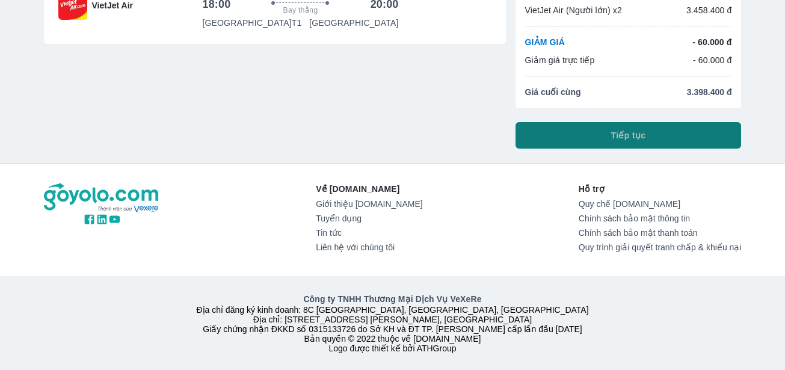
click at [592, 124] on button "Tiếp tục" at bounding box center [629, 135] width 226 height 26
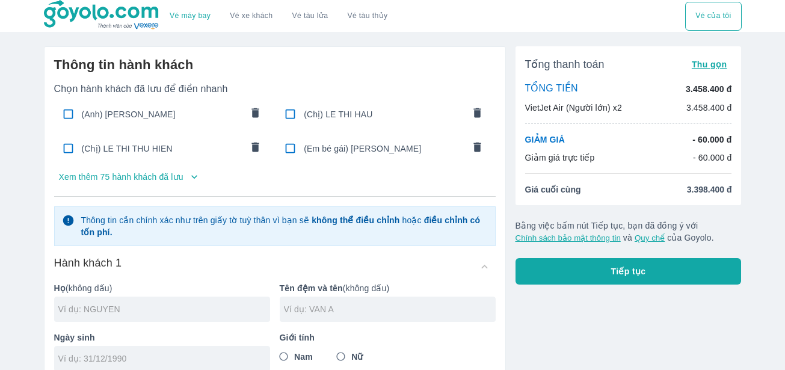
scroll to position [120, 0]
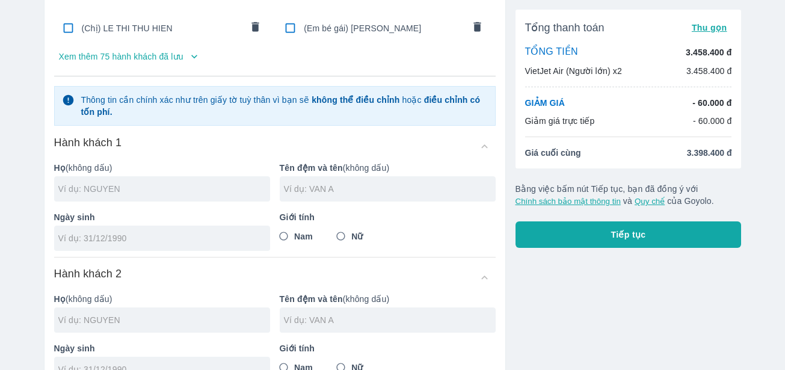
click at [120, 188] on input "text" at bounding box center [164, 189] width 212 height 12
type input "PHUNG"
click at [302, 197] on div at bounding box center [388, 188] width 216 height 25
type input "THI DAO"
click at [168, 212] on p "Ngày sinh" at bounding box center [162, 217] width 216 height 12
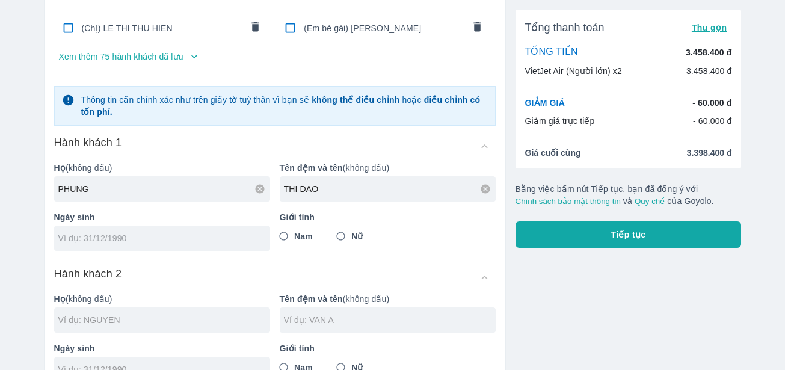
click at [80, 241] on input "tel" at bounding box center [158, 238] width 200 height 12
type input "[DATE]"
click at [341, 235] on input "Nữ" at bounding box center [341, 237] width 22 height 22
radio input "true"
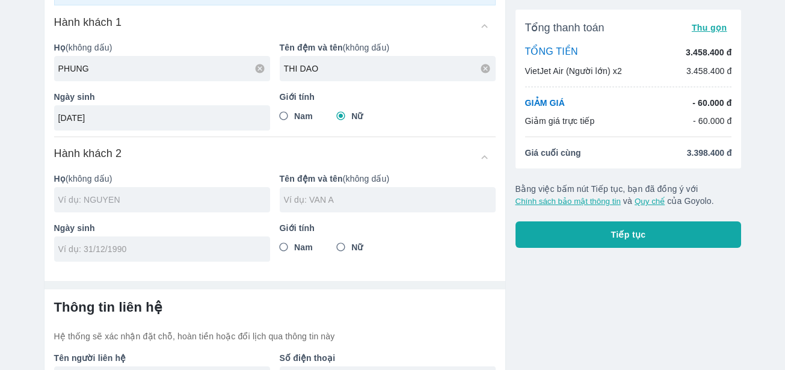
click at [125, 203] on input "text" at bounding box center [164, 200] width 212 height 12
type input "PHUNG [PERSON_NAME]"
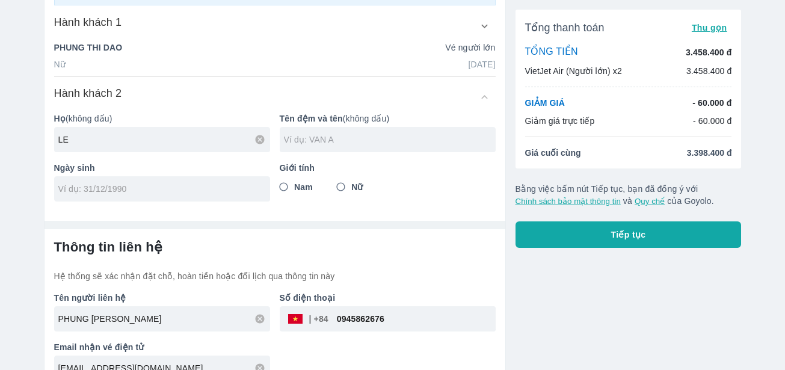
type input "LE"
click at [287, 144] on input "text" at bounding box center [390, 140] width 212 height 12
type input "THI HANG"
click at [63, 193] on input "tel" at bounding box center [158, 189] width 200 height 12
type input "[DATE]"
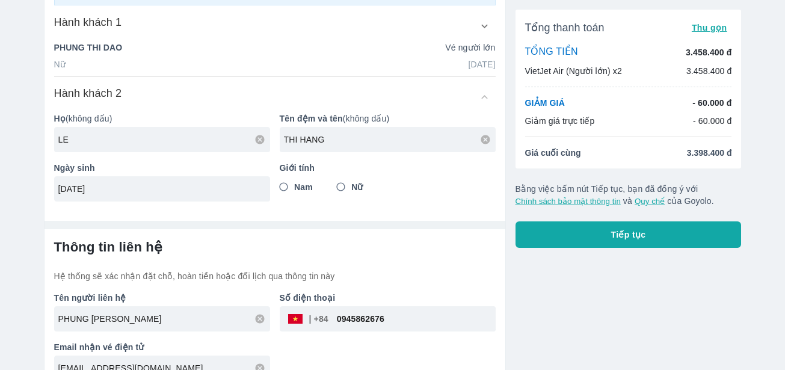
click at [341, 188] on input "Nữ" at bounding box center [341, 187] width 22 height 22
radio input "true"
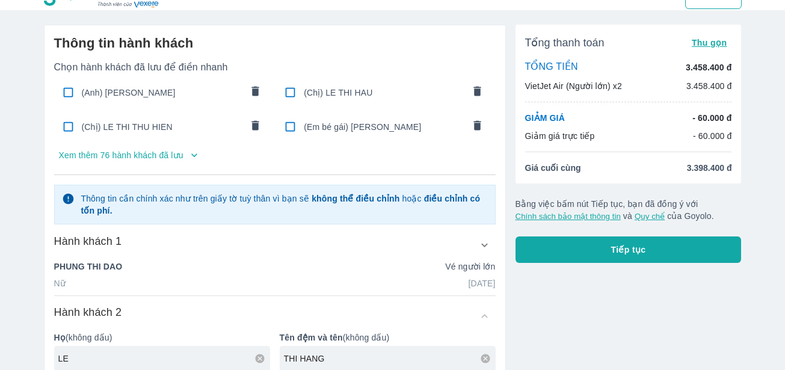
scroll to position [262, 0]
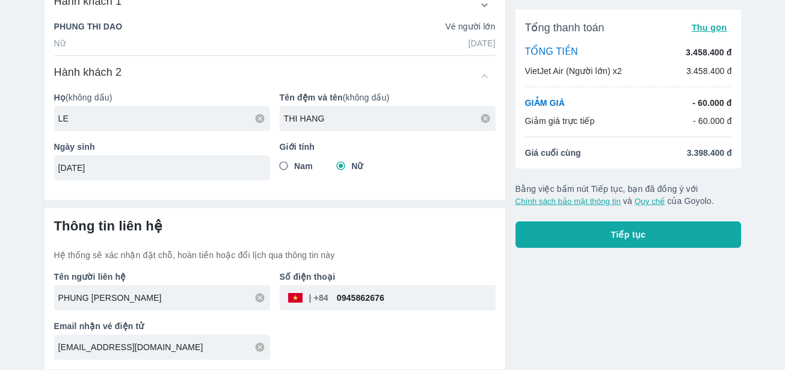
click at [598, 237] on button "Tiếp tục" at bounding box center [629, 234] width 226 height 26
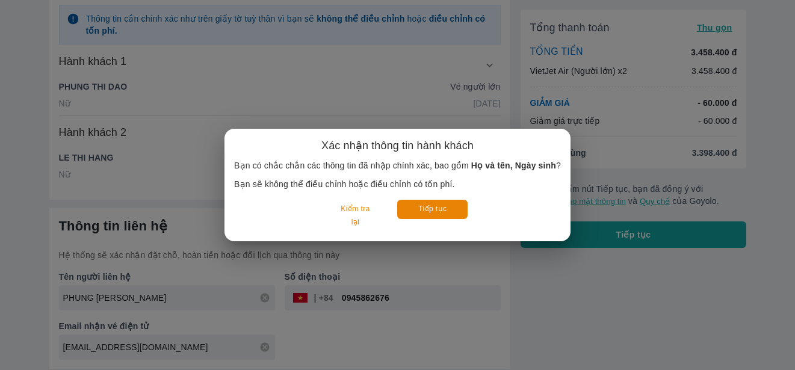
scroll to position [202, 0]
click at [436, 212] on button "Tiếp tục" at bounding box center [432, 209] width 70 height 19
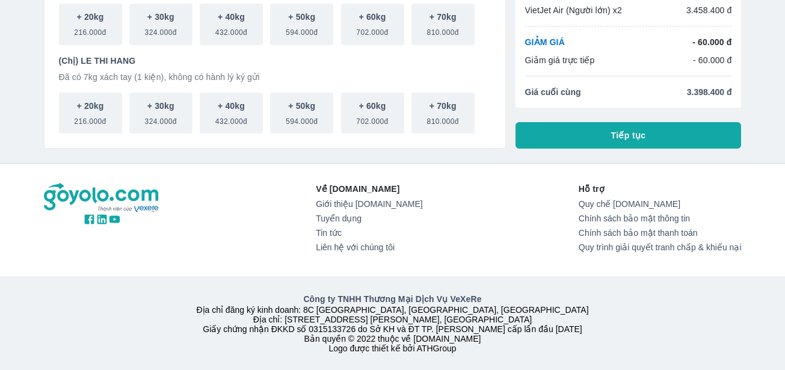
scroll to position [37, 0]
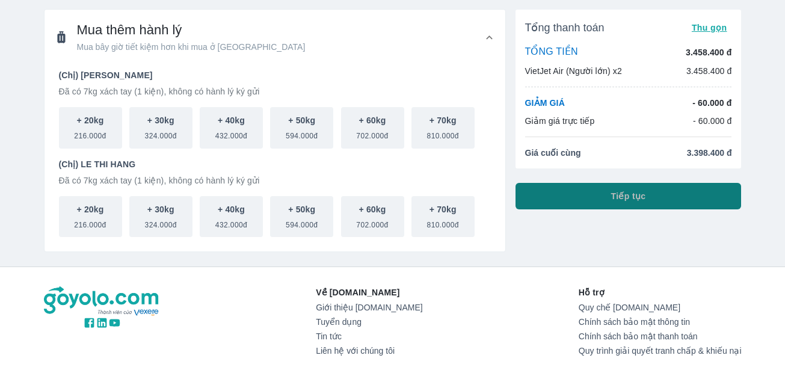
click at [605, 199] on button "Tiếp tục" at bounding box center [629, 196] width 226 height 26
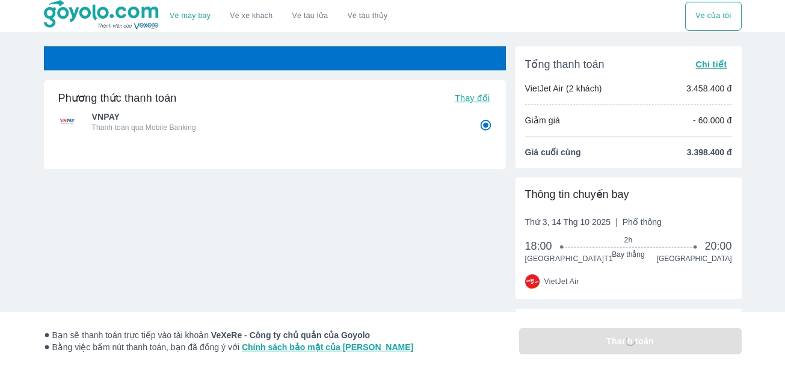
radio input "false"
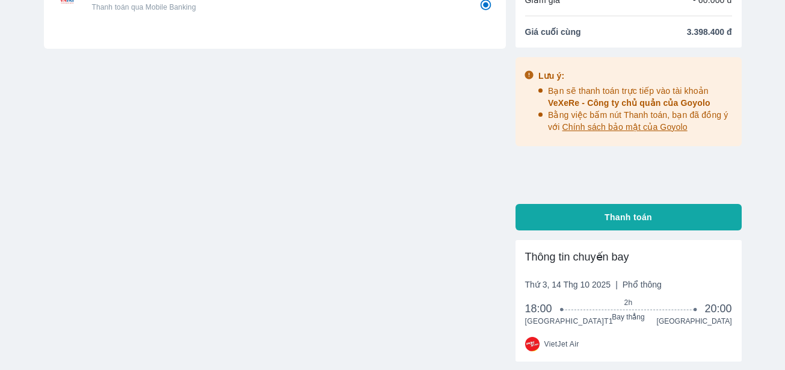
scroll to position [257, 0]
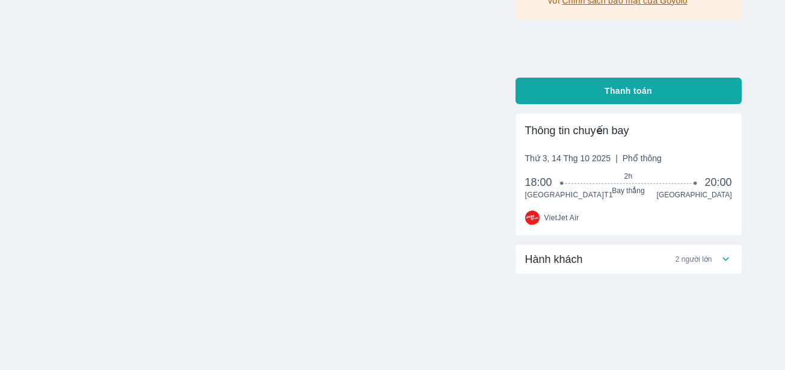
click at [727, 259] on icon at bounding box center [726, 259] width 7 height 4
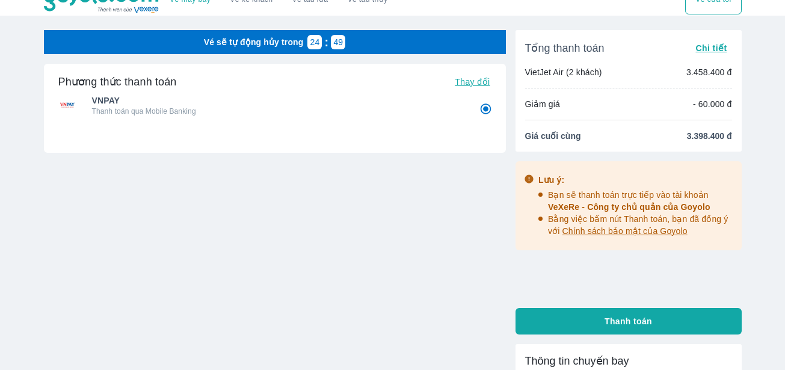
scroll to position [0, 0]
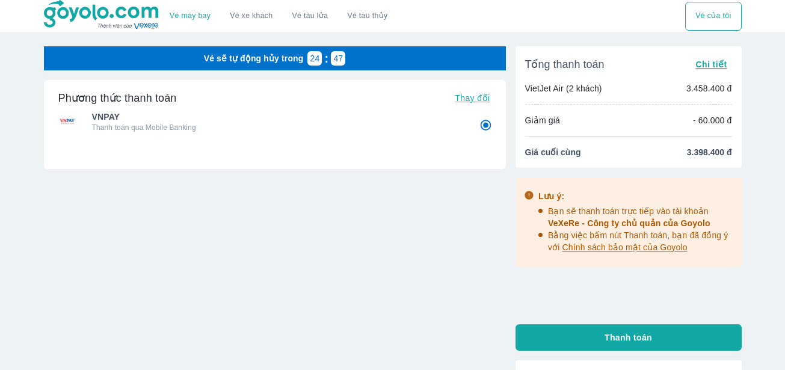
click at [607, 340] on span "Thanh toán" at bounding box center [629, 337] width 48 height 12
radio input "false"
